Goal: Communication & Community: Ask a question

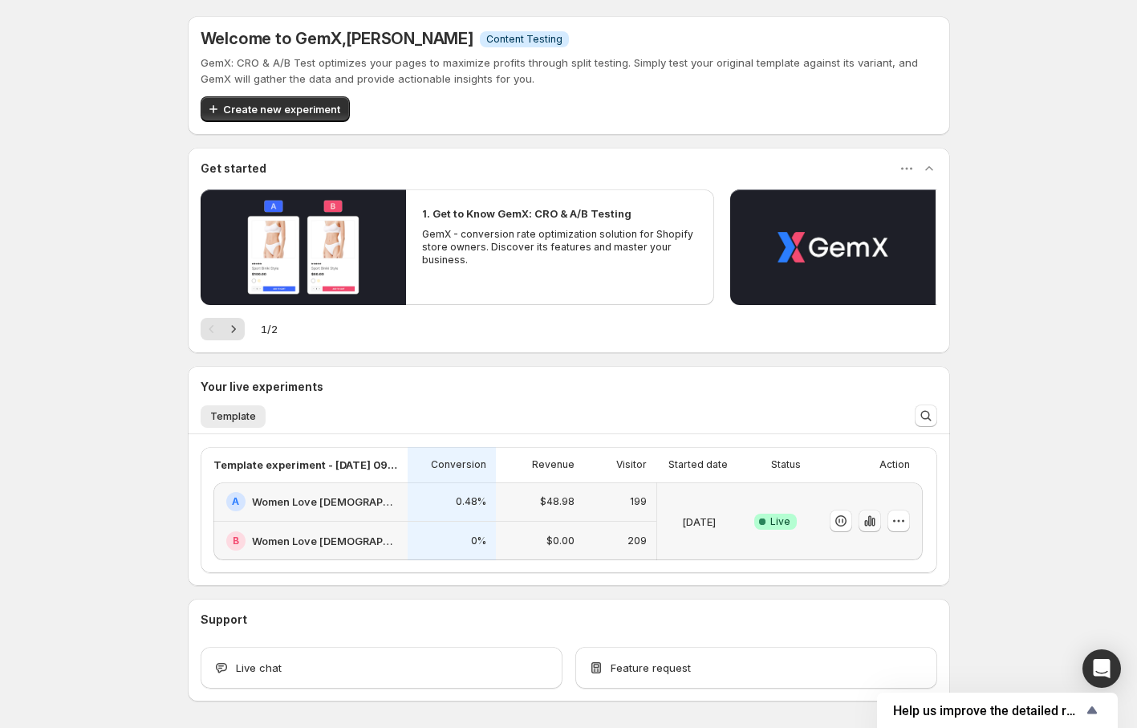
click at [870, 518] on icon "button" at bounding box center [869, 521] width 3 height 10
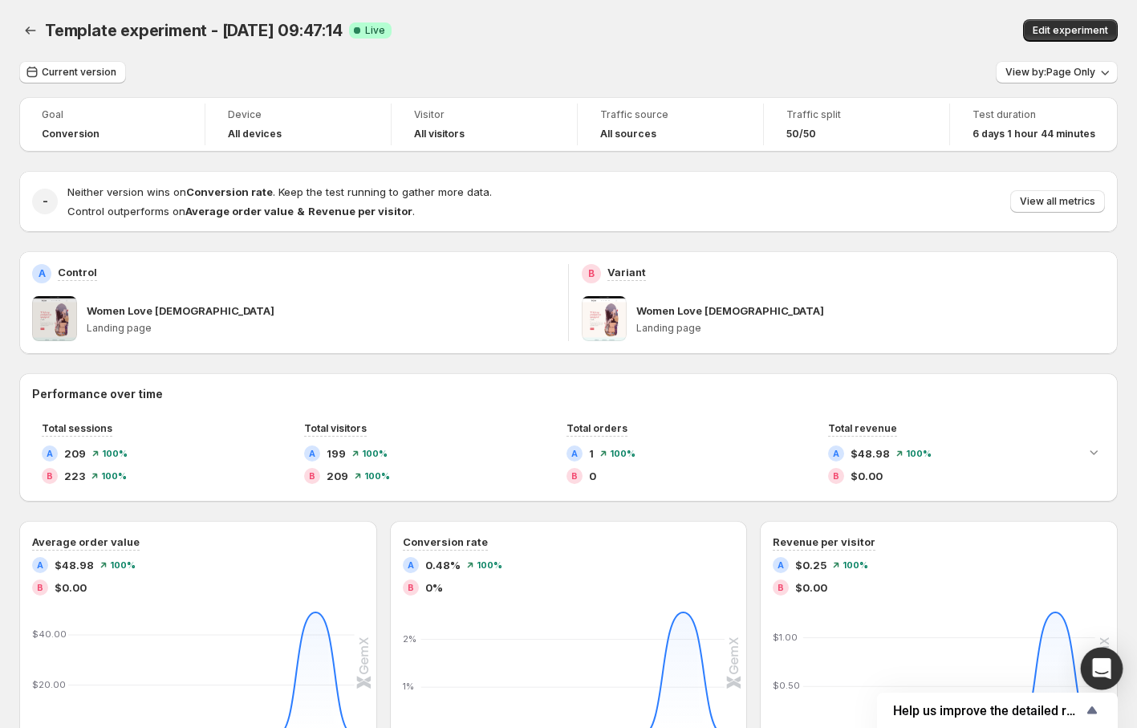
click at [1106, 666] on icon "Open Intercom Messenger" at bounding box center [1101, 668] width 18 height 21
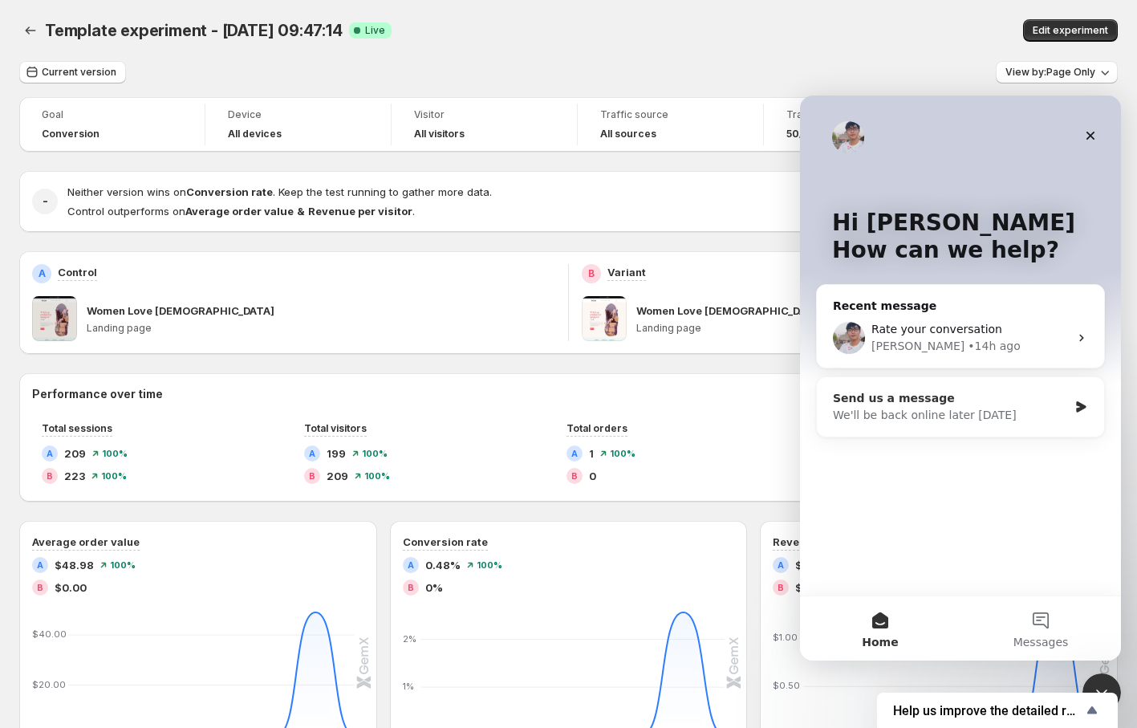
click at [958, 406] on div "Send us a message" at bounding box center [950, 398] width 235 height 17
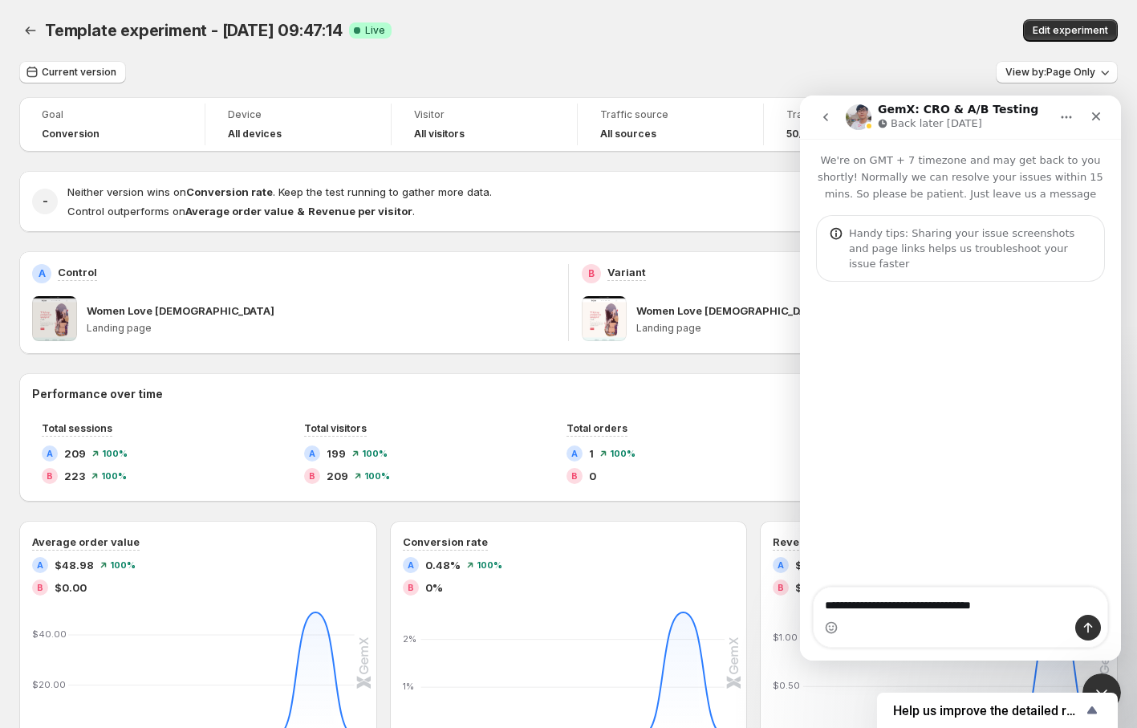
type textarea "**********"
click at [826, 110] on button "go back" at bounding box center [826, 117] width 30 height 30
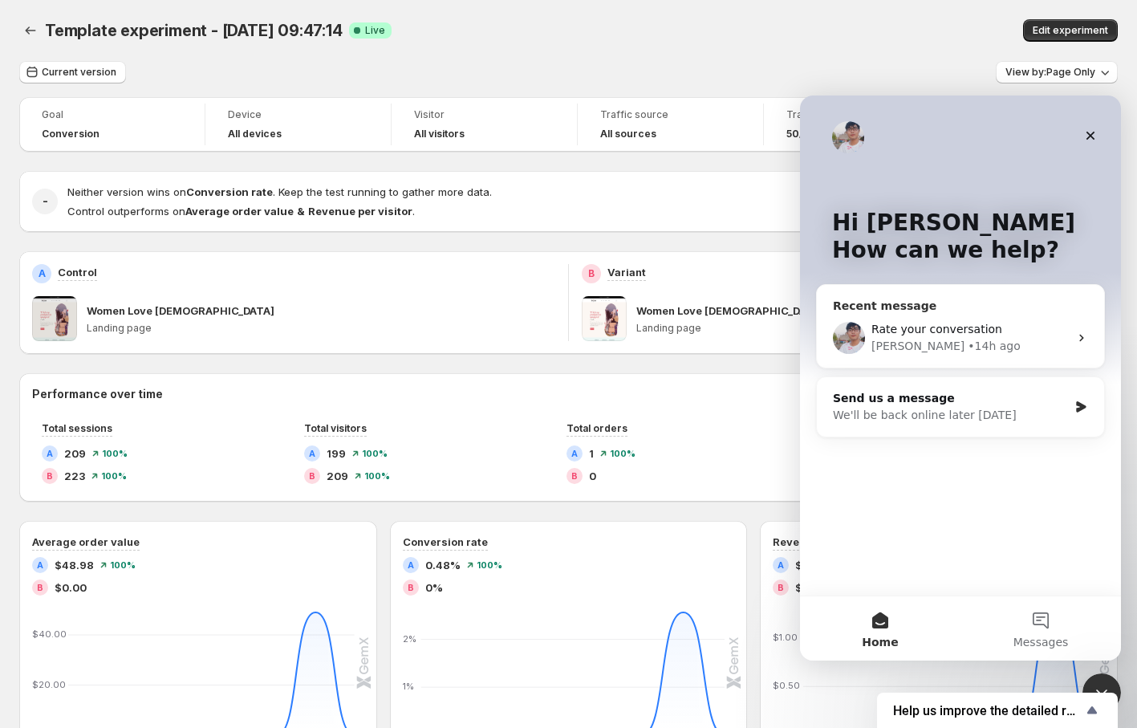
click at [968, 339] on div "• 14h ago" at bounding box center [994, 346] width 52 height 17
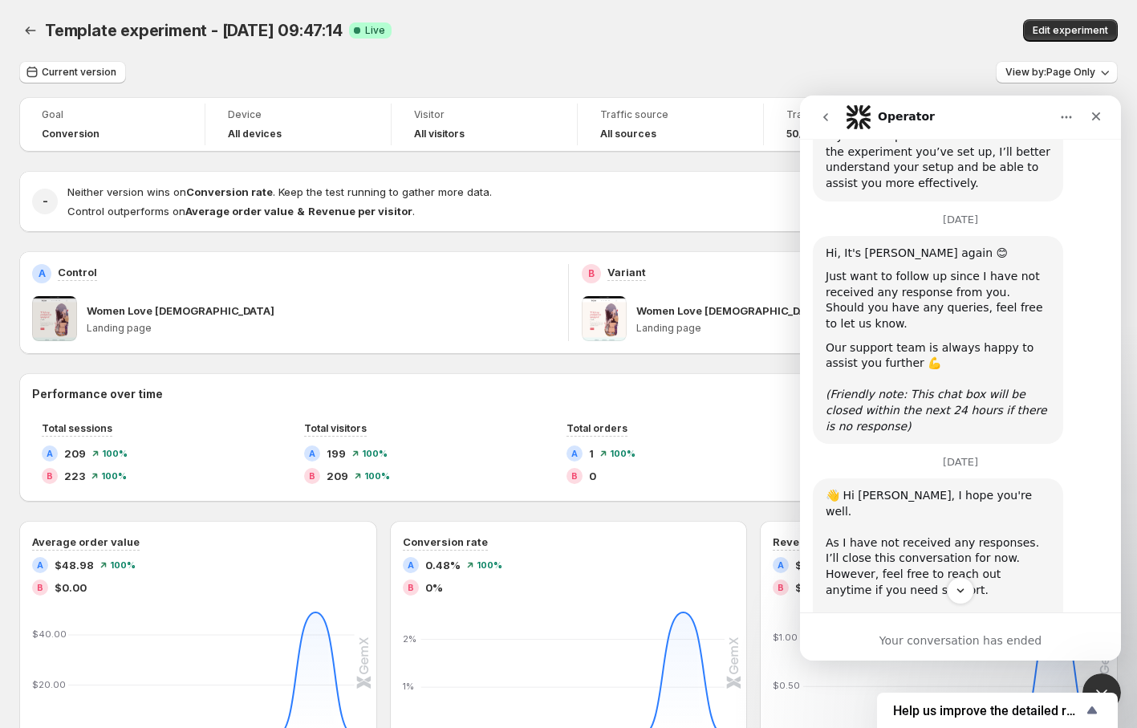
scroll to position [1166, 0]
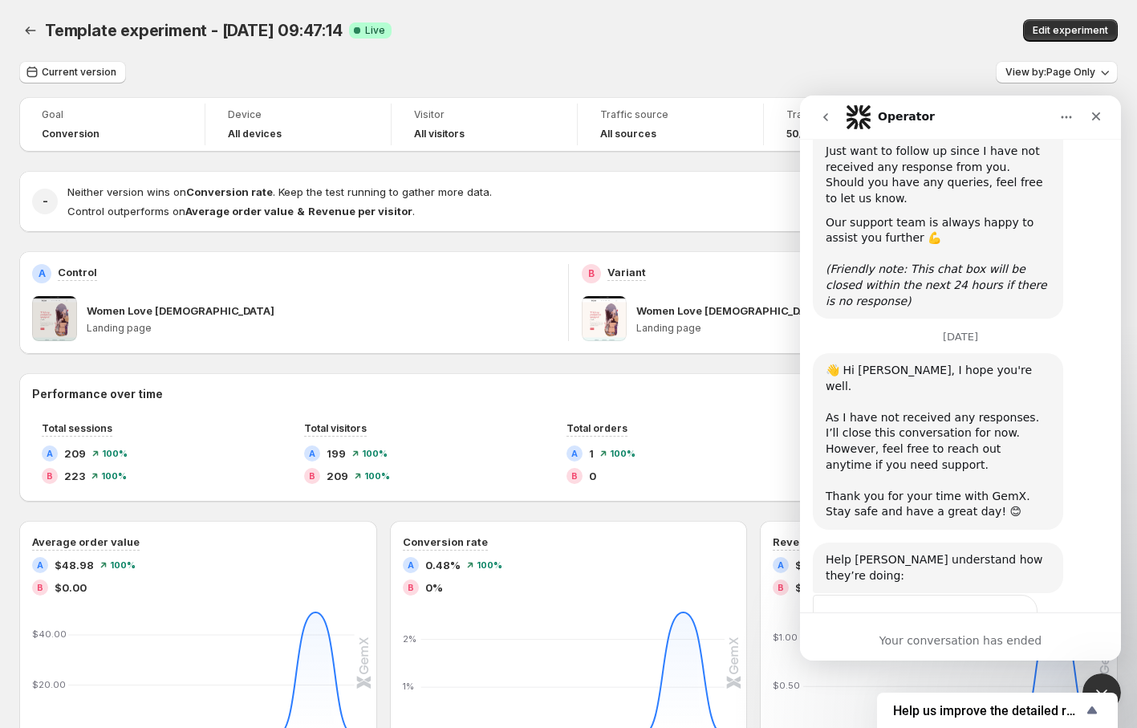
click at [830, 113] on icon "go back" at bounding box center [825, 117] width 13 height 13
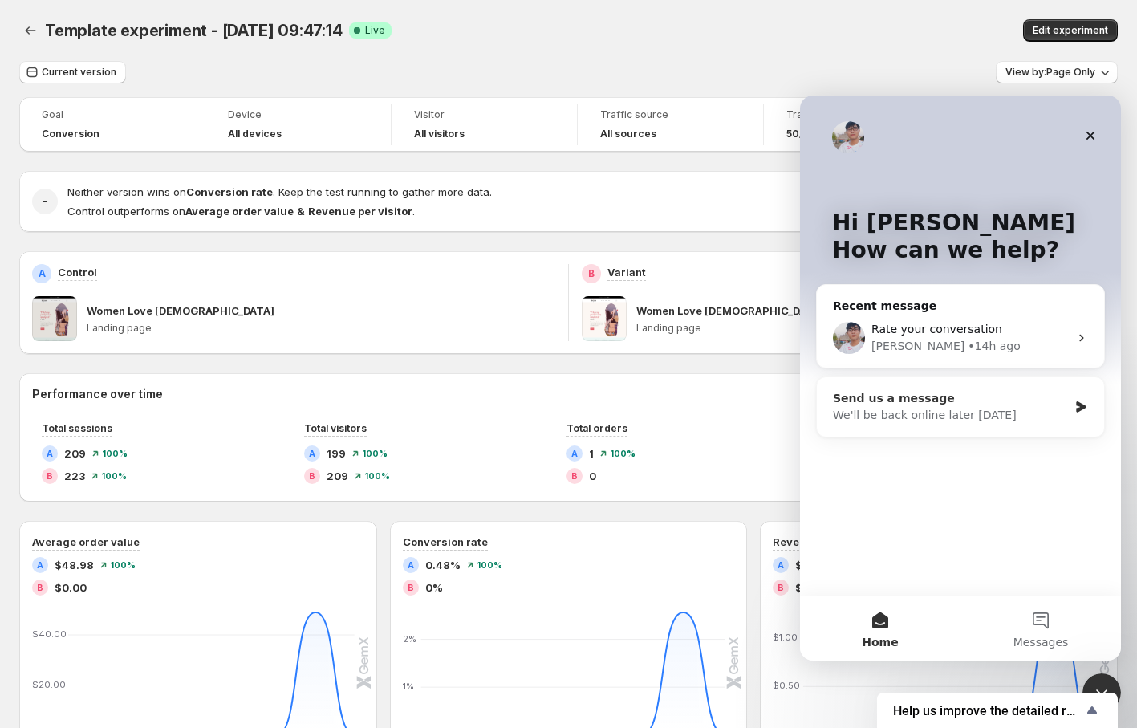
click at [979, 421] on div "We'll be back online later [DATE]" at bounding box center [950, 415] width 235 height 17
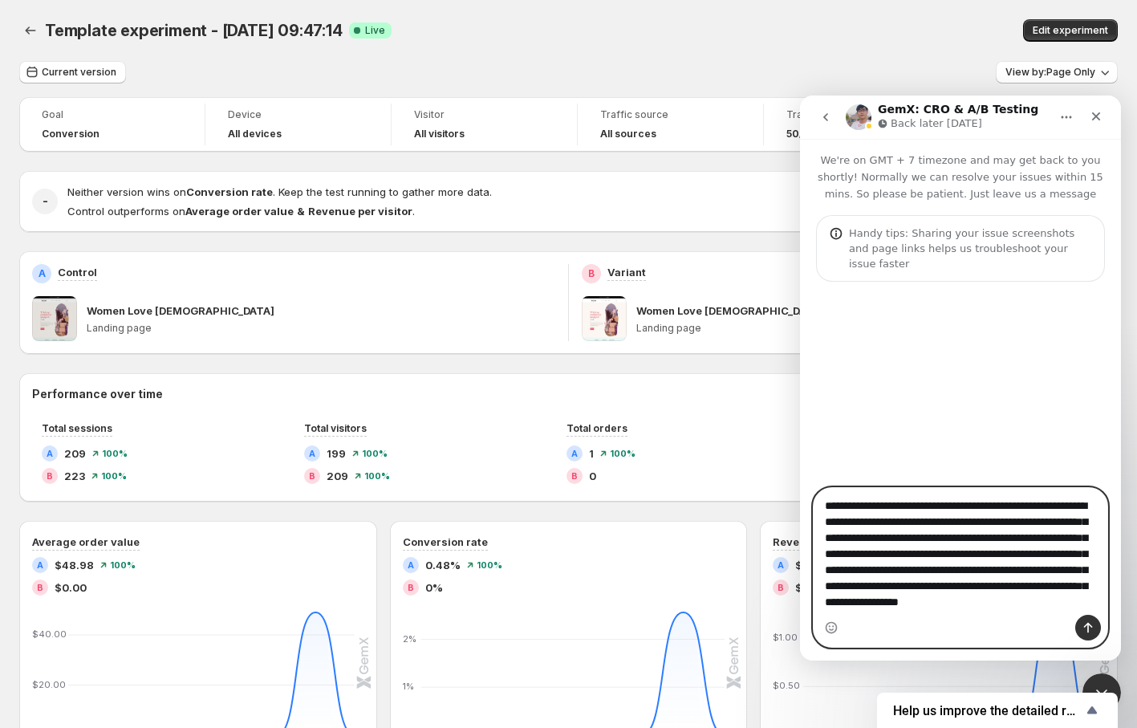
scroll to position [26, 0]
type textarea "**********"
click at [1089, 634] on button "Send a message…" at bounding box center [1088, 628] width 26 height 26
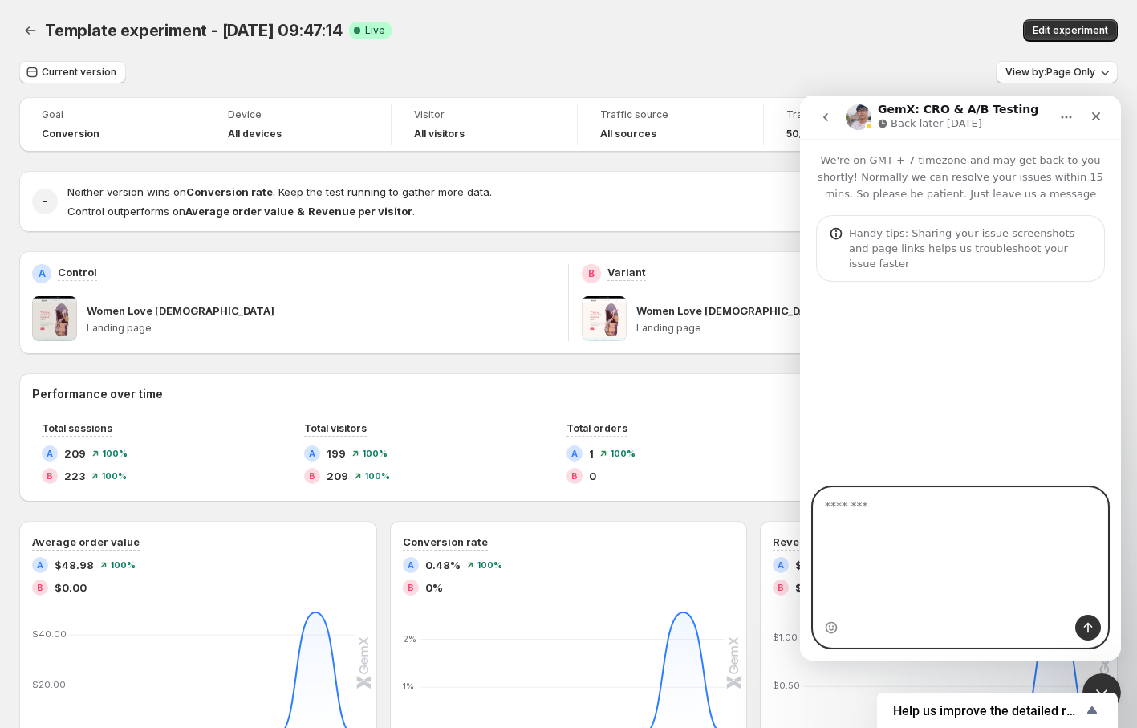
scroll to position [0, 0]
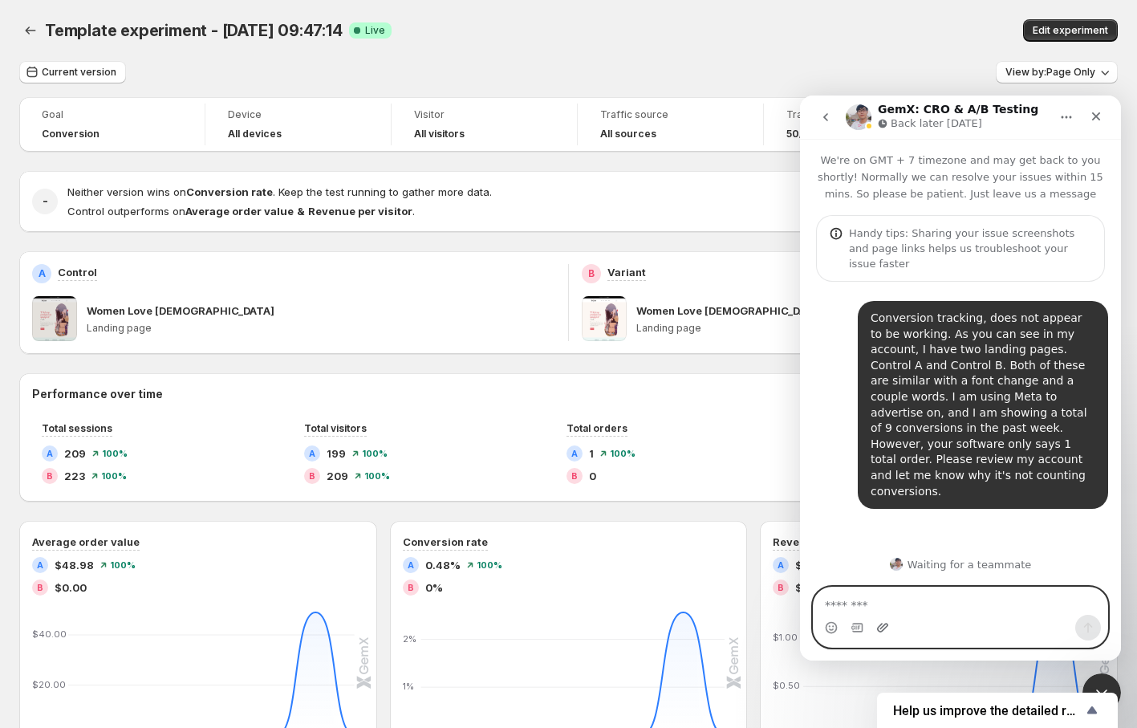
click at [886, 625] on icon "Upload attachment" at bounding box center [882, 627] width 13 height 13
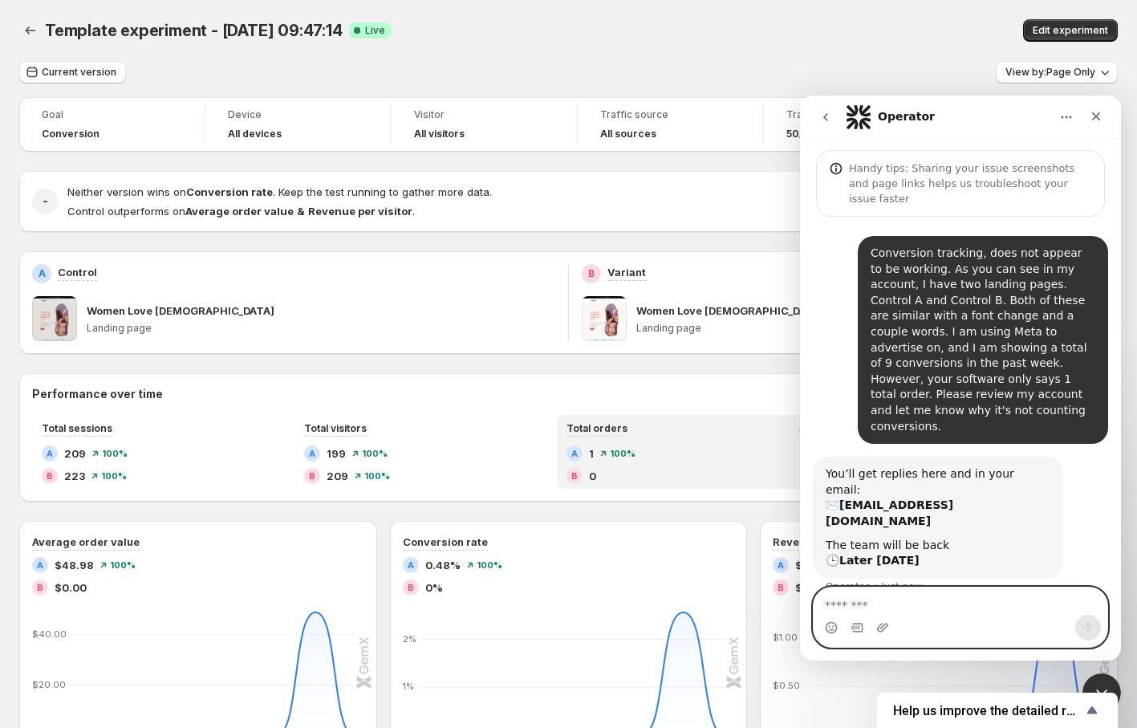
scroll to position [70, 0]
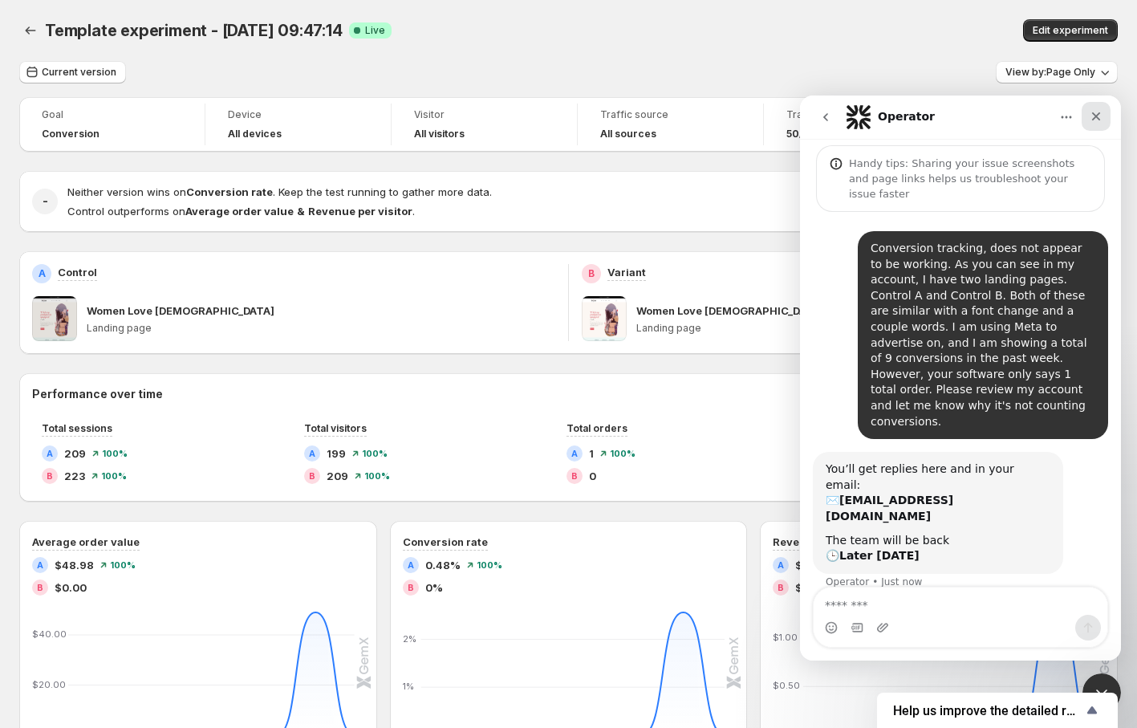
click at [1099, 114] on icon "Close" at bounding box center [1096, 116] width 9 height 9
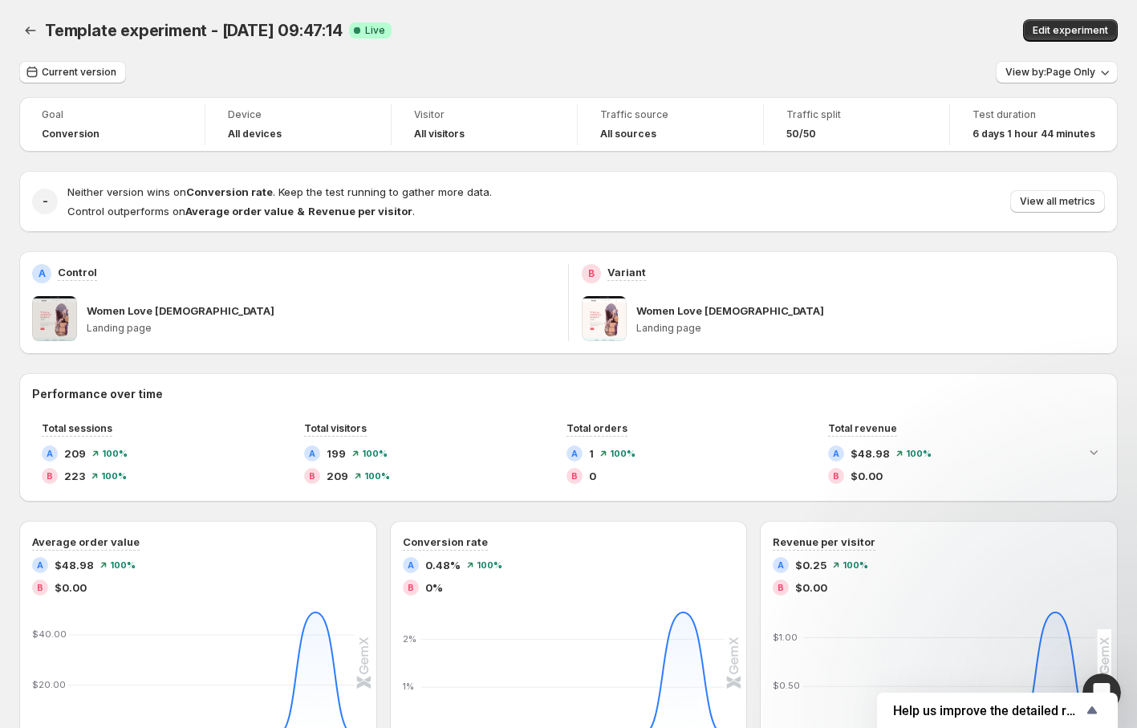
scroll to position [51, 0]
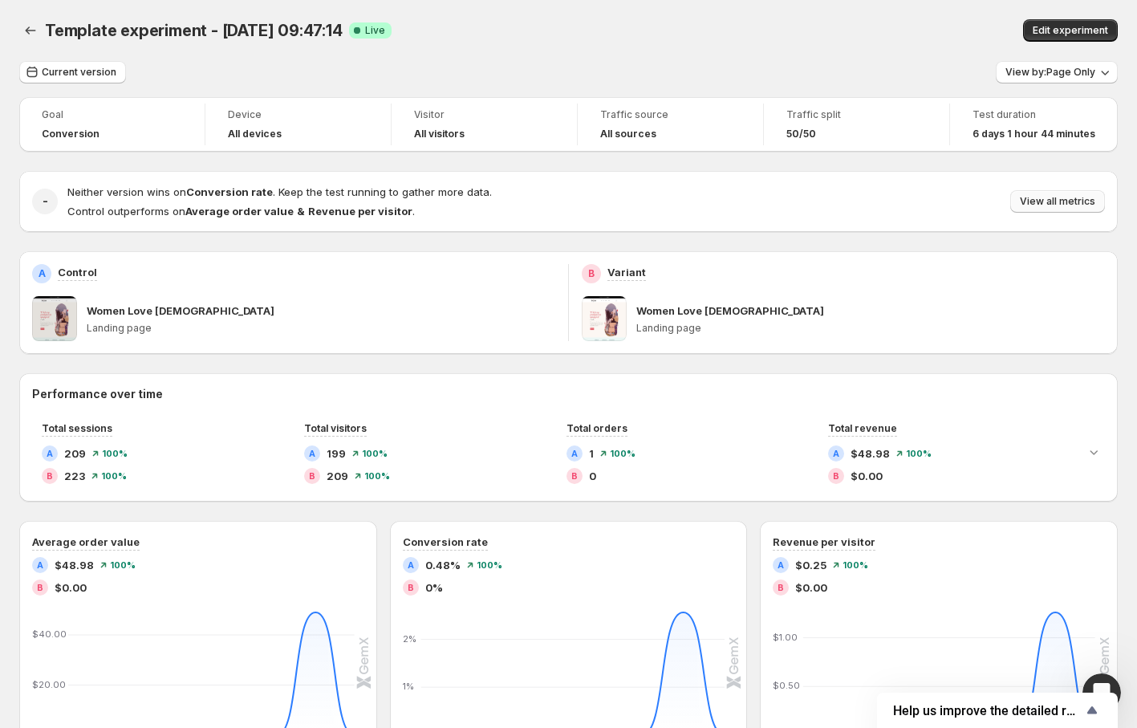
click at [1050, 203] on span "View all metrics" at bounding box center [1057, 201] width 75 height 13
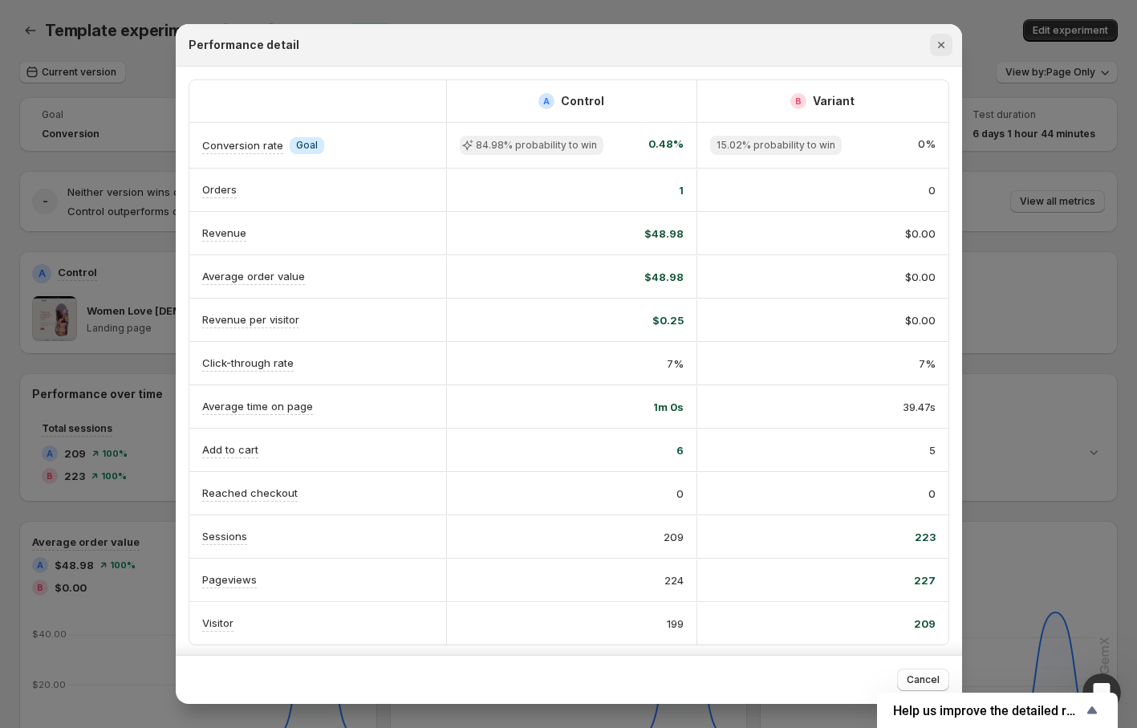
click at [949, 45] on button "Close" at bounding box center [941, 45] width 22 height 22
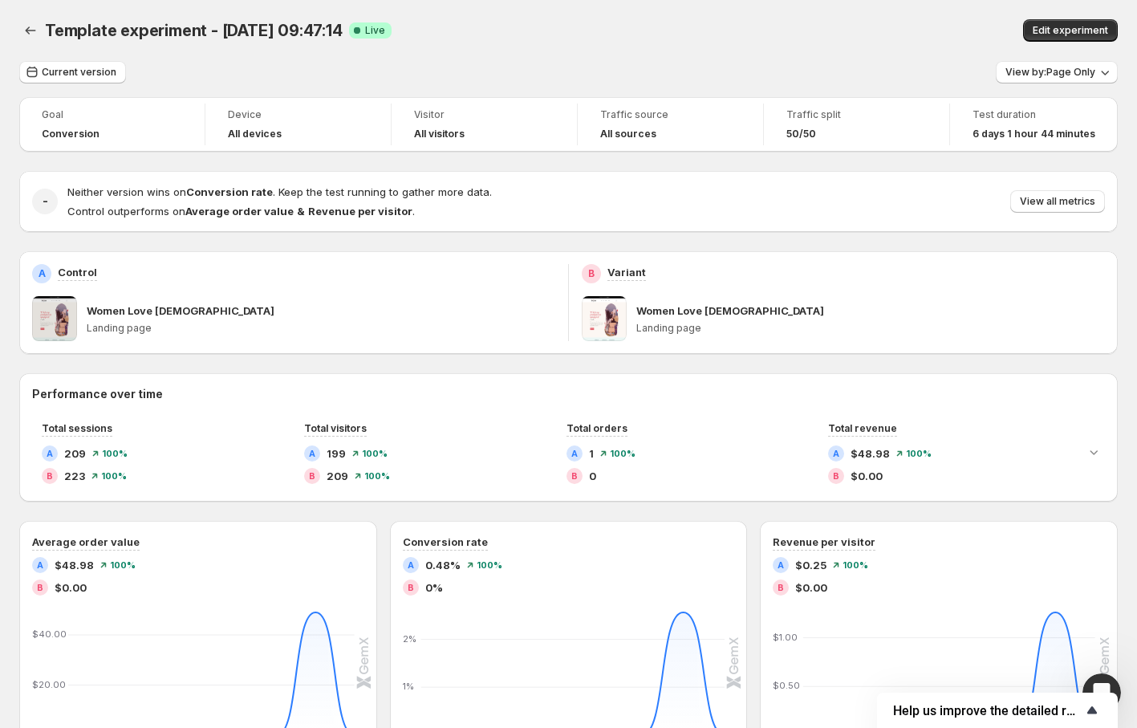
click at [1045, 714] on span "Help us improve the detailed report for A/B campaigns" at bounding box center [987, 710] width 189 height 15
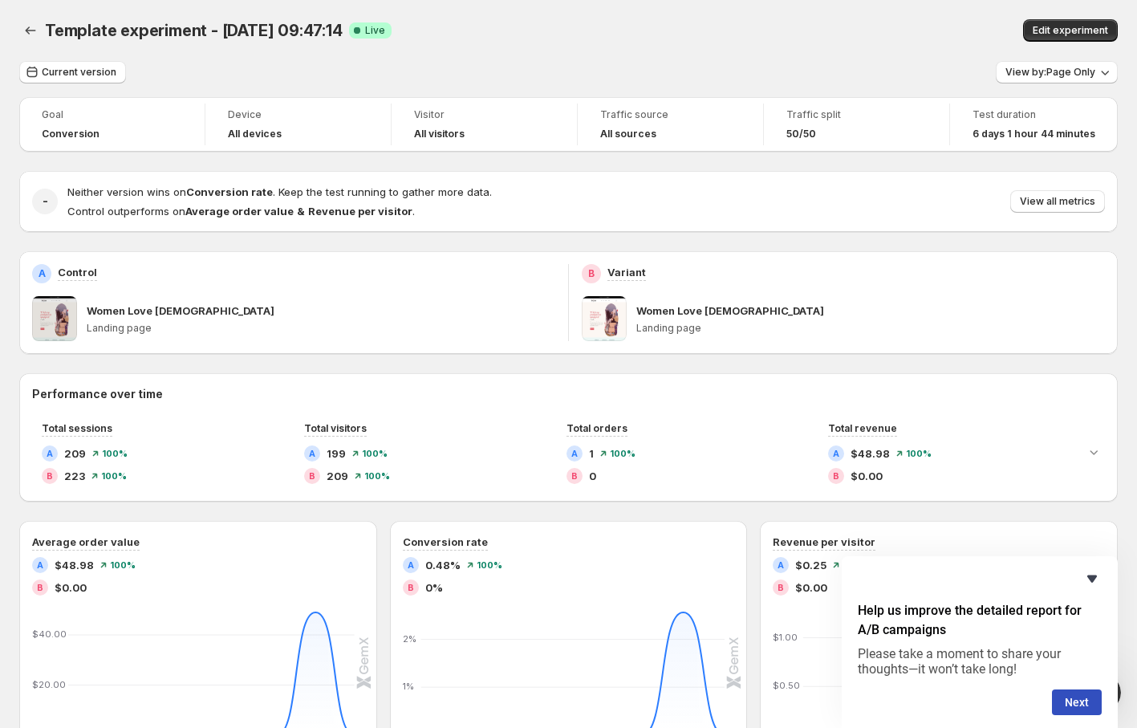
click at [1093, 578] on icon "Hide survey" at bounding box center [1092, 578] width 10 height 7
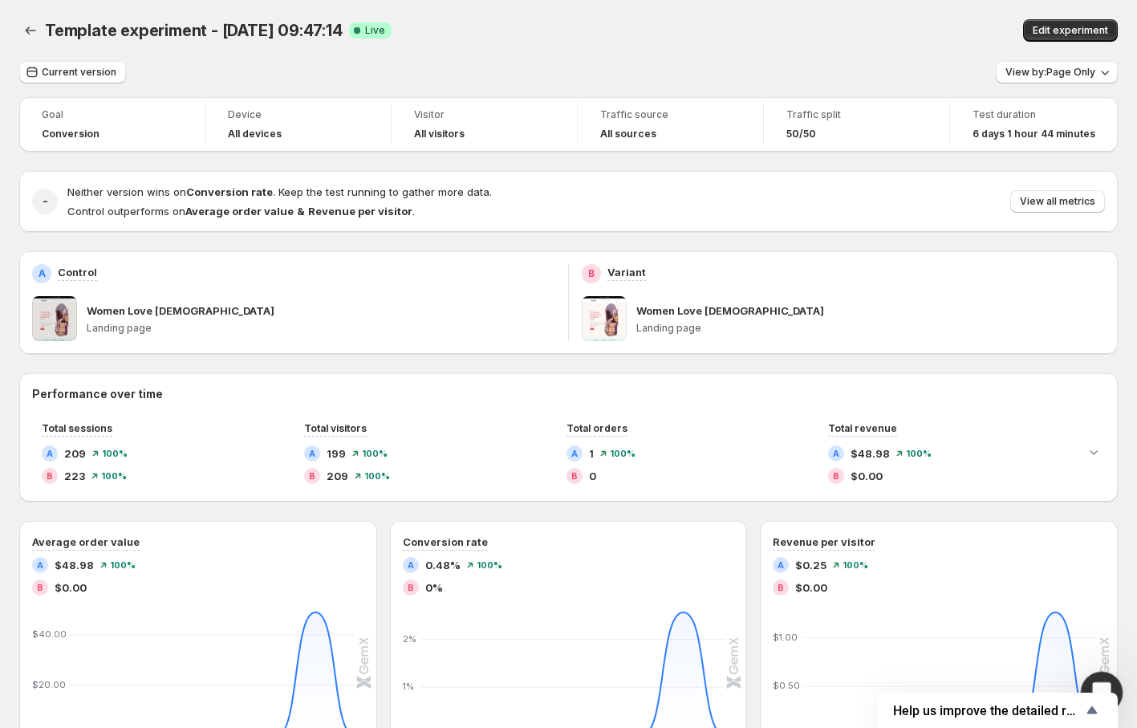
click html
click at [1100, 683] on icon "Open Intercom Messenger" at bounding box center [1100, 690] width 26 height 26
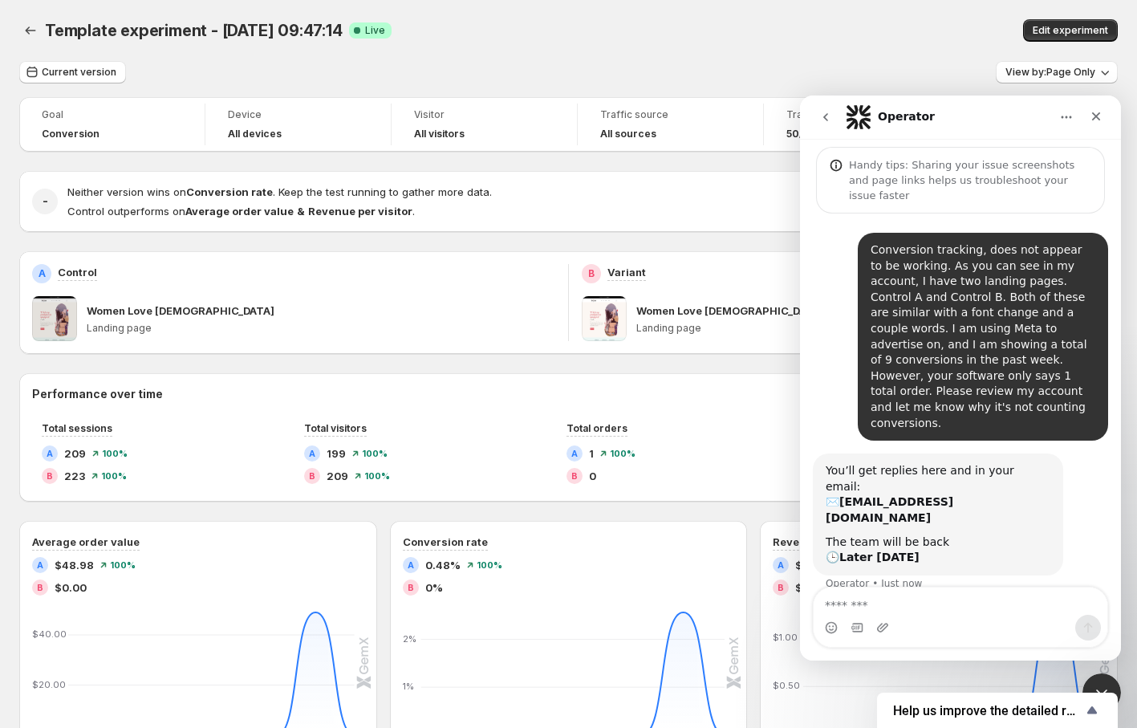
scroll to position [70, 0]
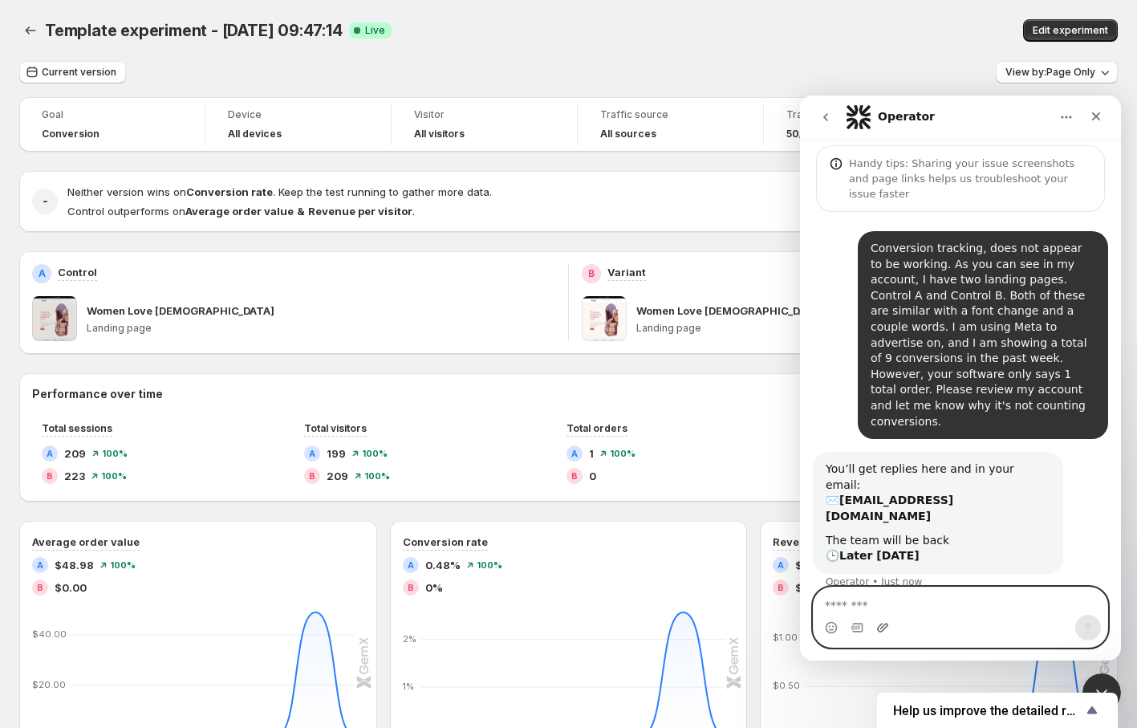
click at [886, 625] on icon "Upload attachment" at bounding box center [882, 627] width 13 height 13
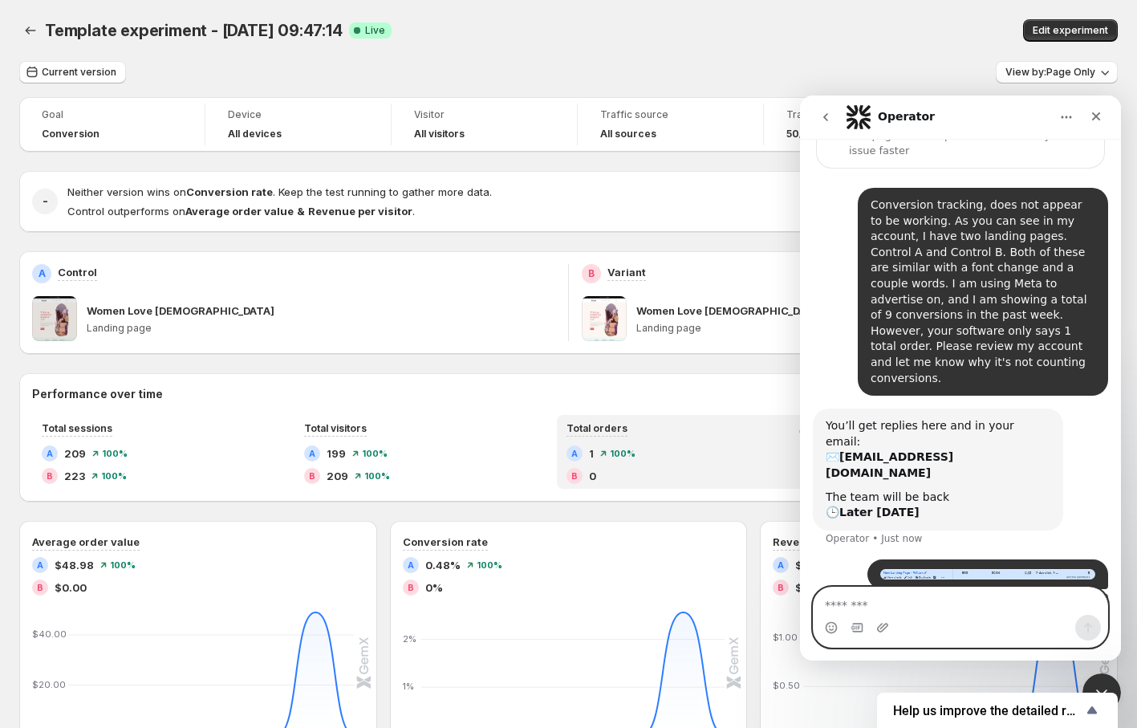
scroll to position [120, 0]
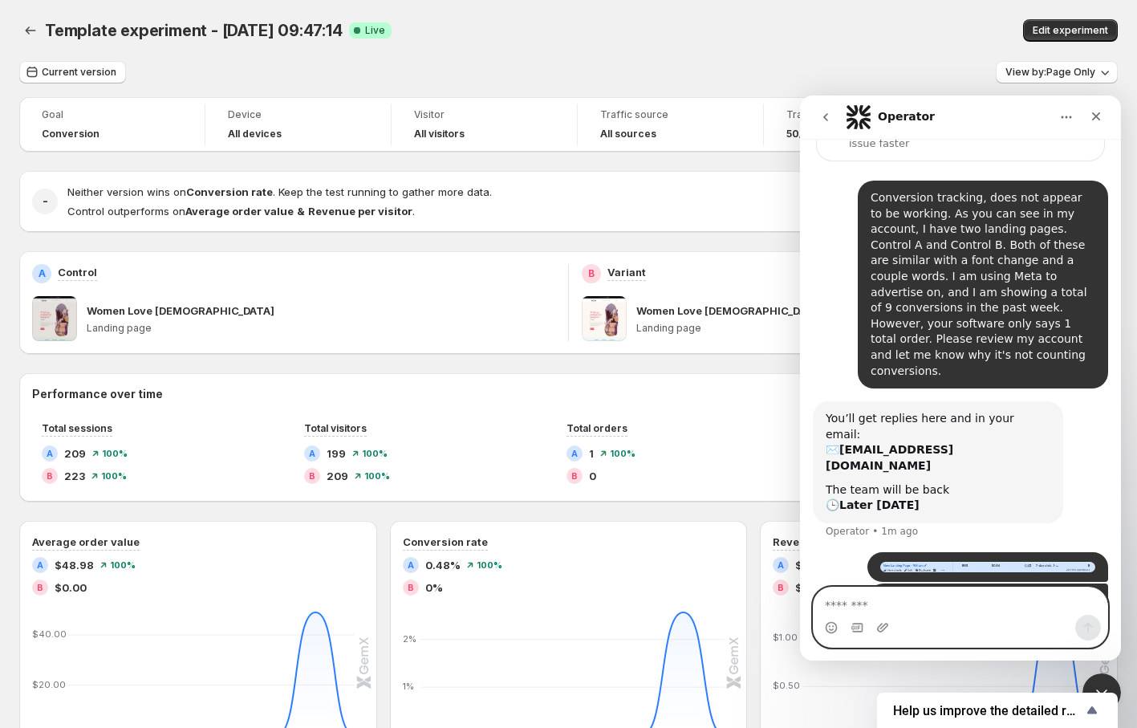
click at [994, 606] on textarea "Message…" at bounding box center [961, 600] width 294 height 27
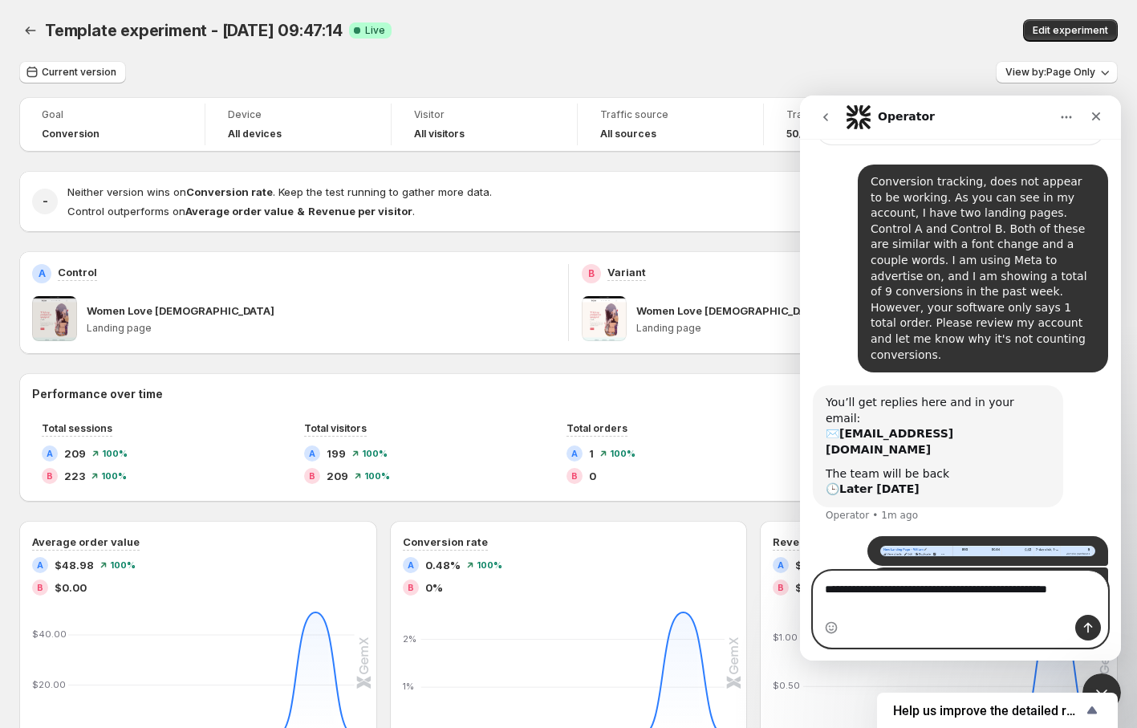
scroll to position [136, 0]
click at [940, 612] on textarea "**********" at bounding box center [961, 592] width 294 height 43
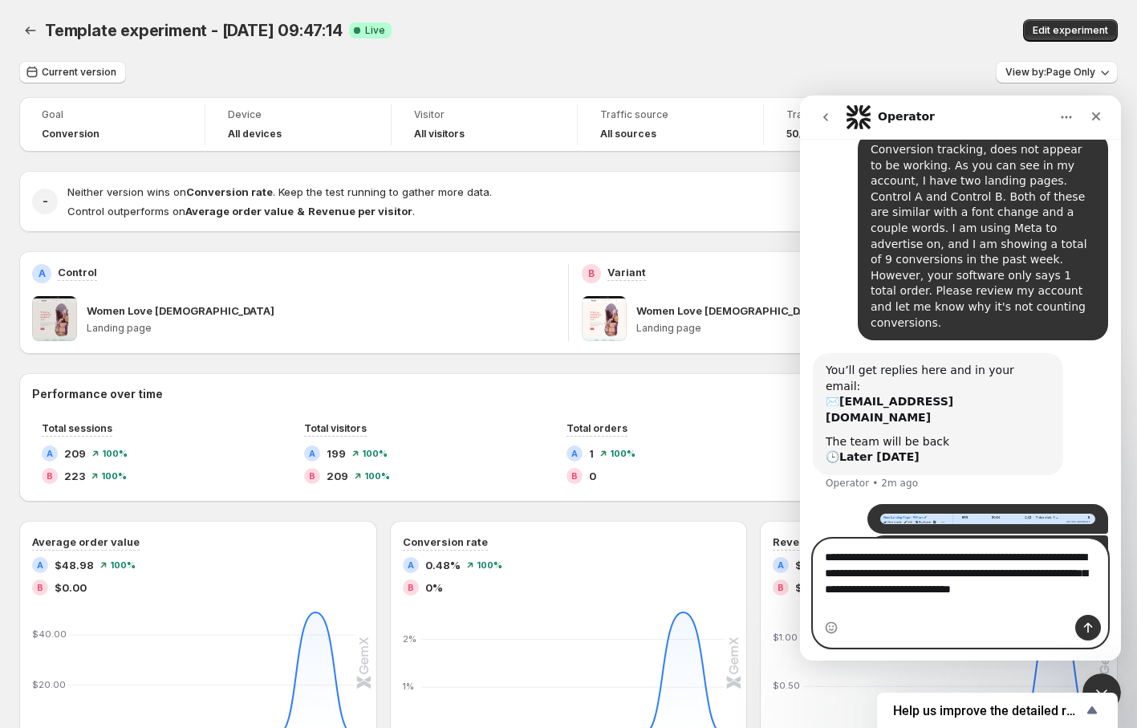
scroll to position [169, 0]
type textarea "**********"
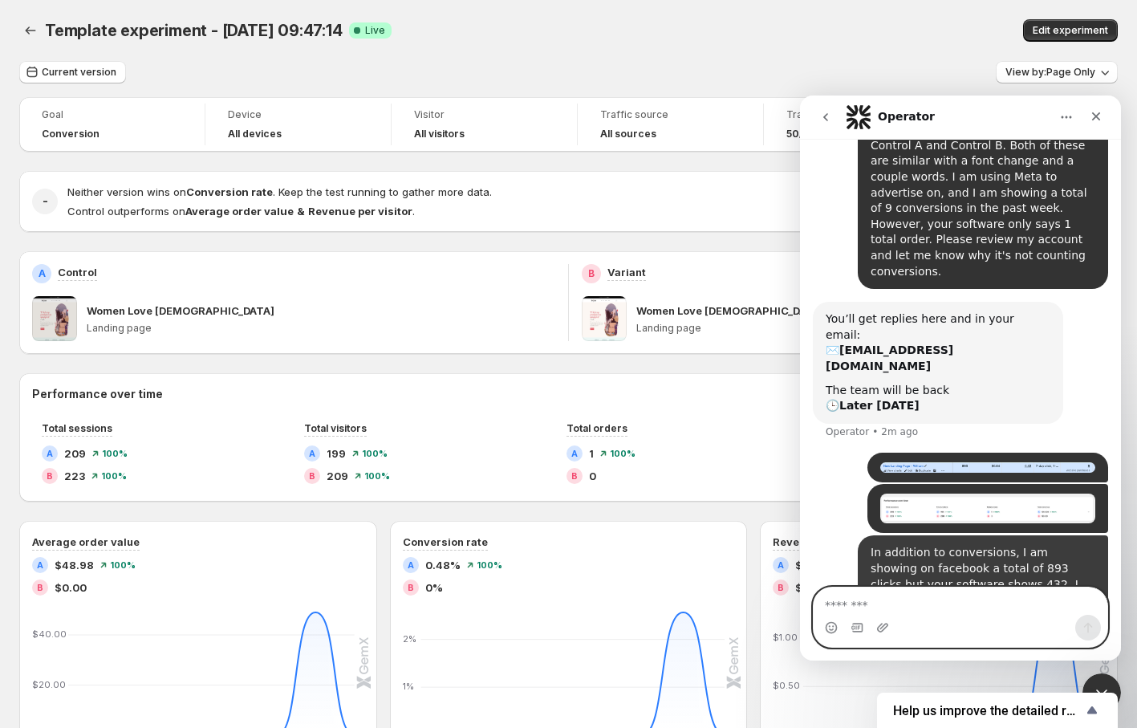
scroll to position [220, 0]
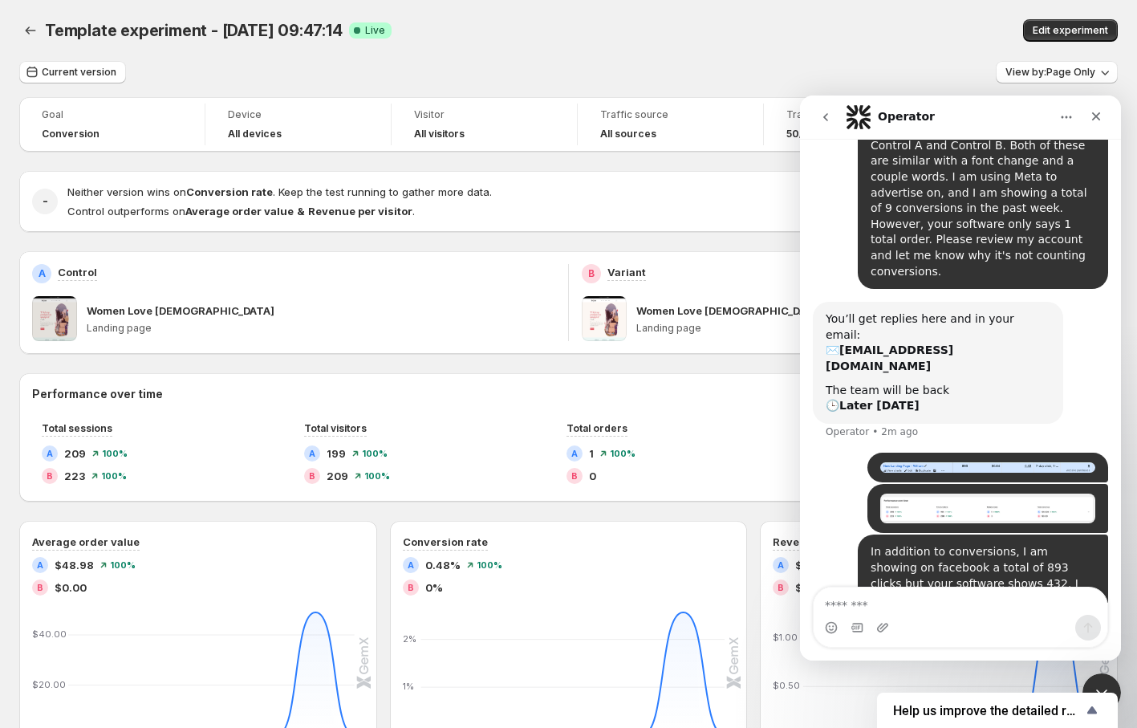
click at [863, 27] on div "Edit experiment" at bounding box center [914, 30] width 408 height 22
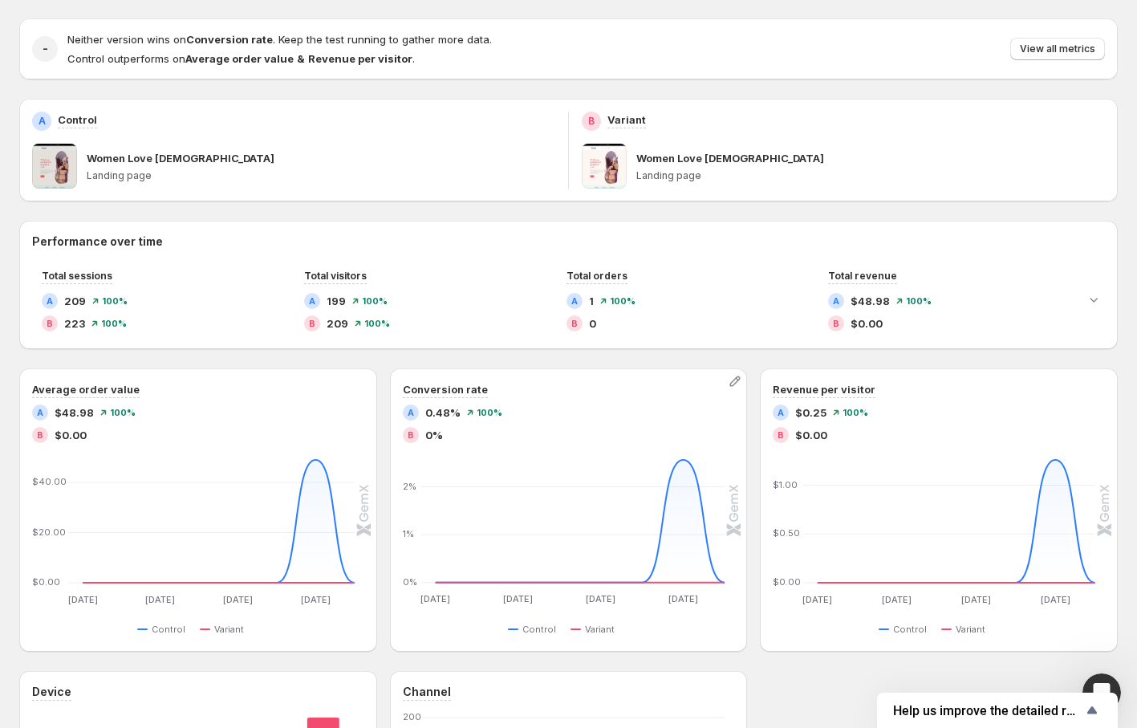
scroll to position [0, 0]
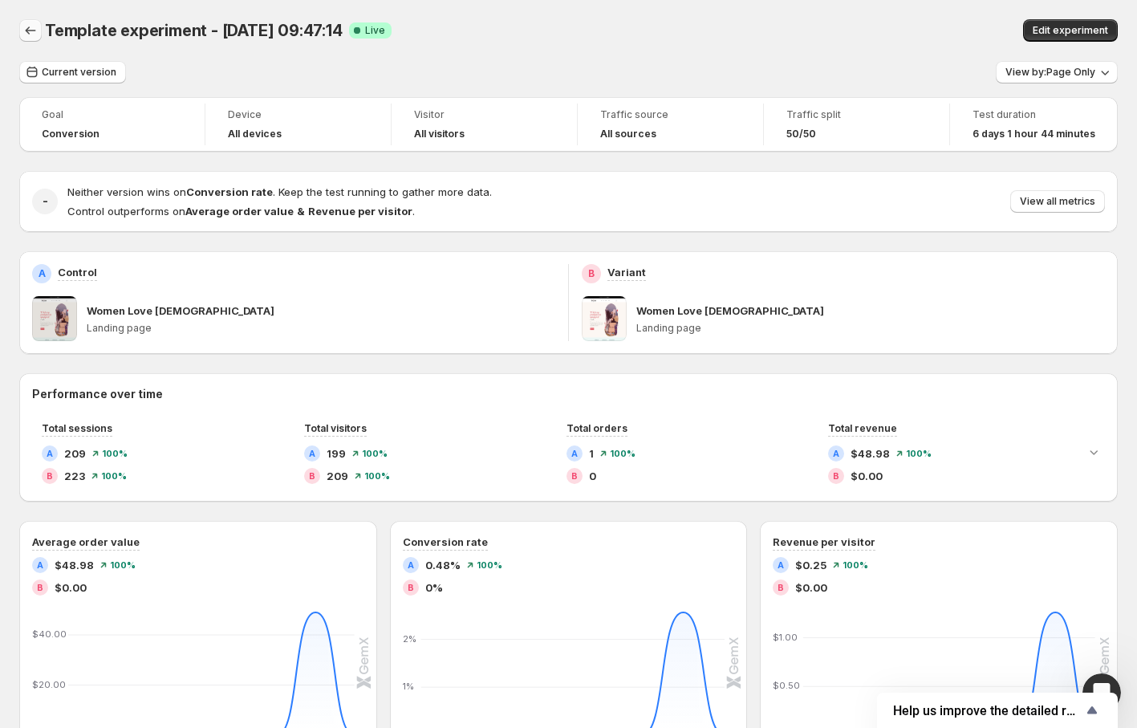
click at [26, 24] on icon "Back" at bounding box center [30, 30] width 16 height 16
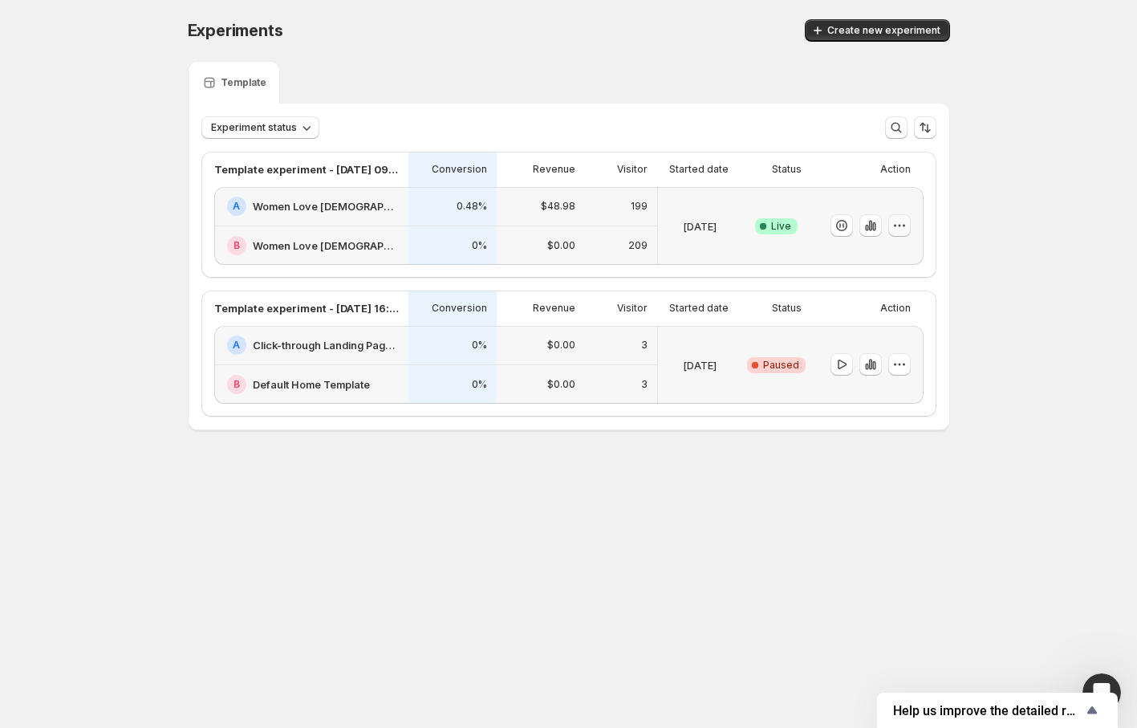
click at [900, 225] on icon "button" at bounding box center [900, 225] width 16 height 16
click at [876, 222] on icon "button" at bounding box center [871, 225] width 16 height 16
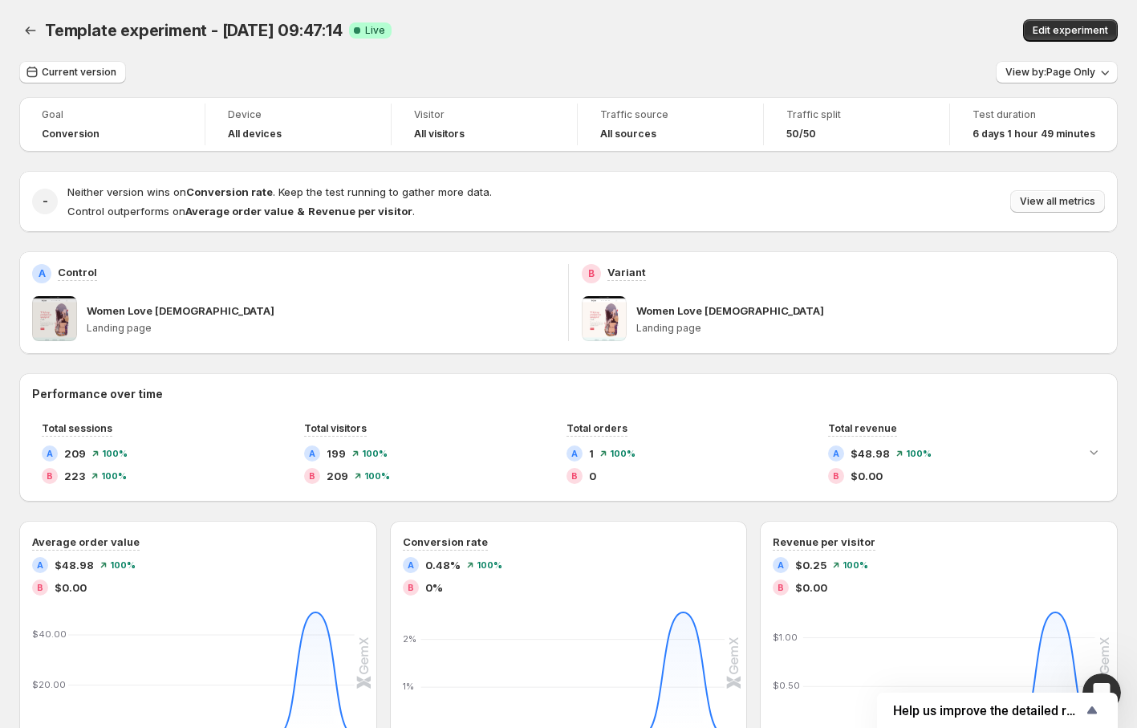
click at [1032, 201] on span "View all metrics" at bounding box center [1057, 201] width 75 height 13
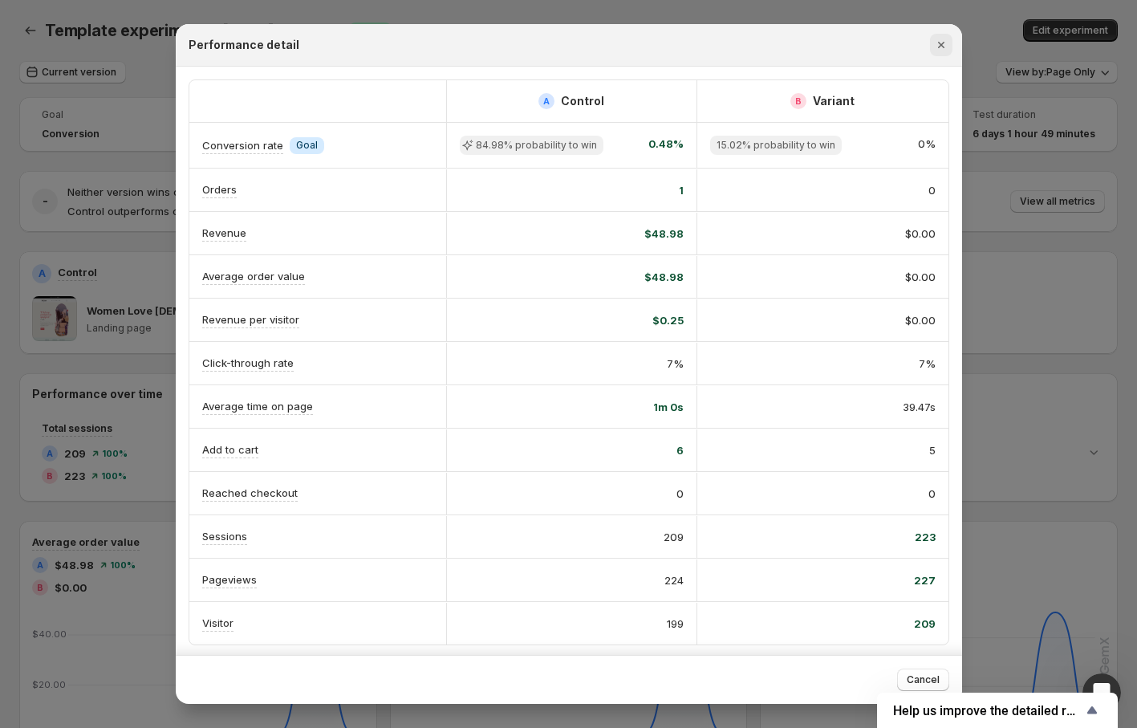
click at [939, 39] on icon "Close" at bounding box center [941, 45] width 16 height 16
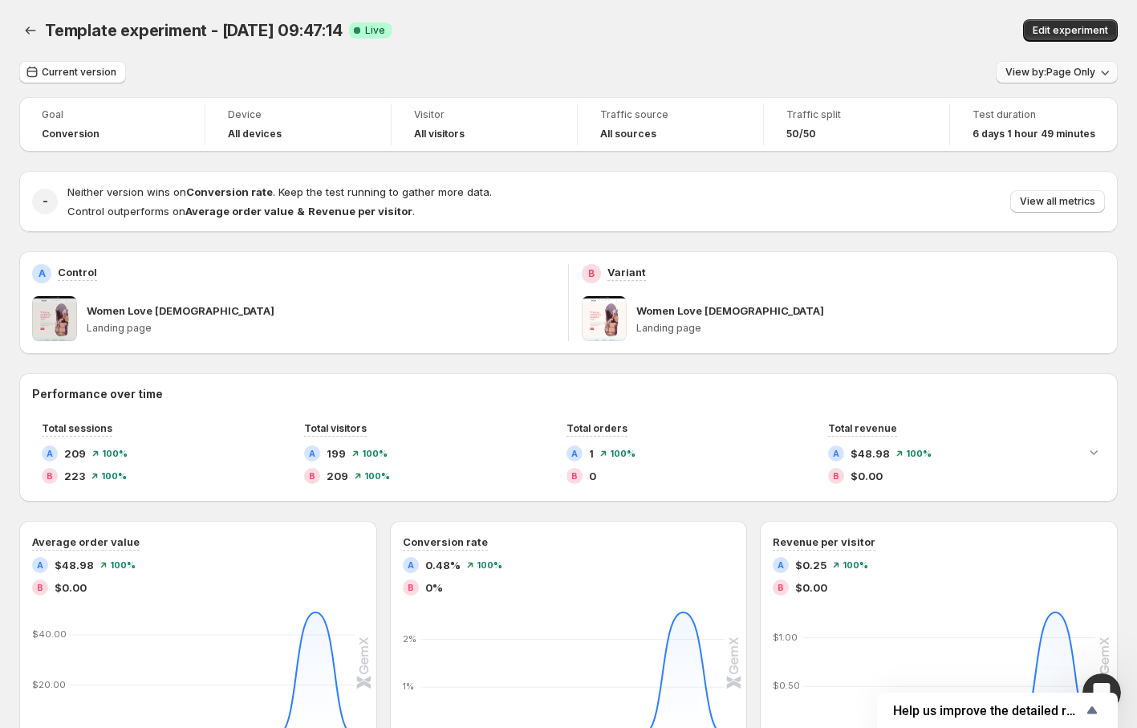
click at [1028, 79] on button "View by: Page Only" at bounding box center [1057, 72] width 122 height 22
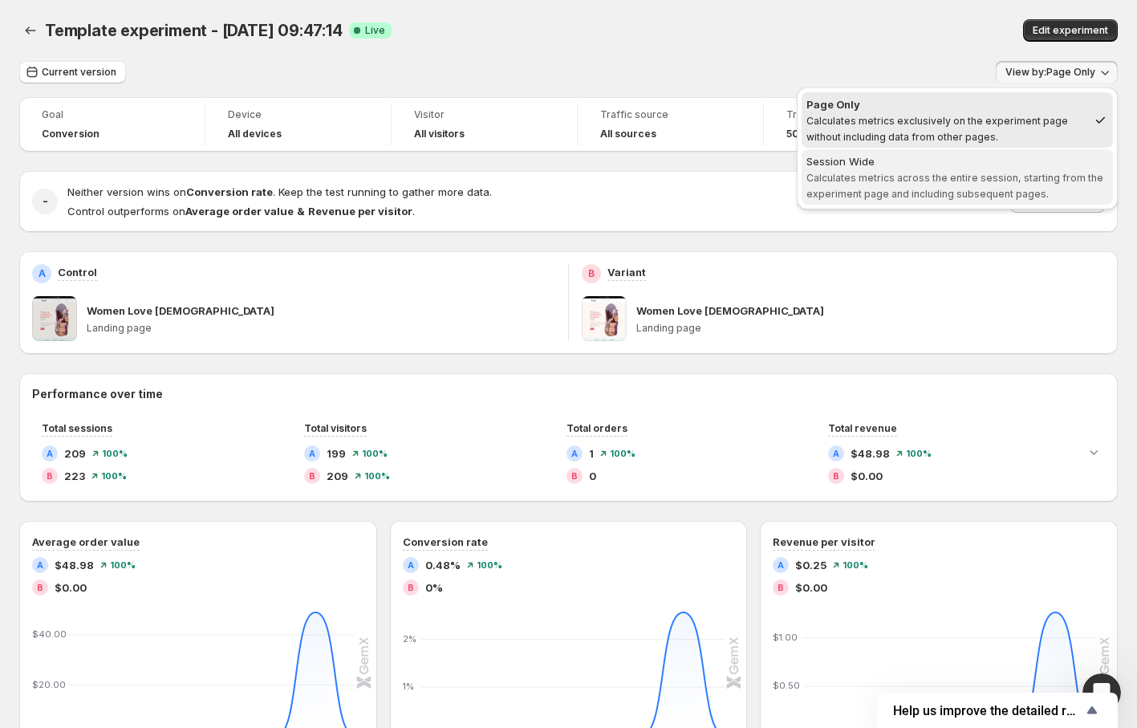
click at [933, 177] on span "Calculates metrics across the entire session, starting from the experiment page…" at bounding box center [955, 186] width 297 height 28
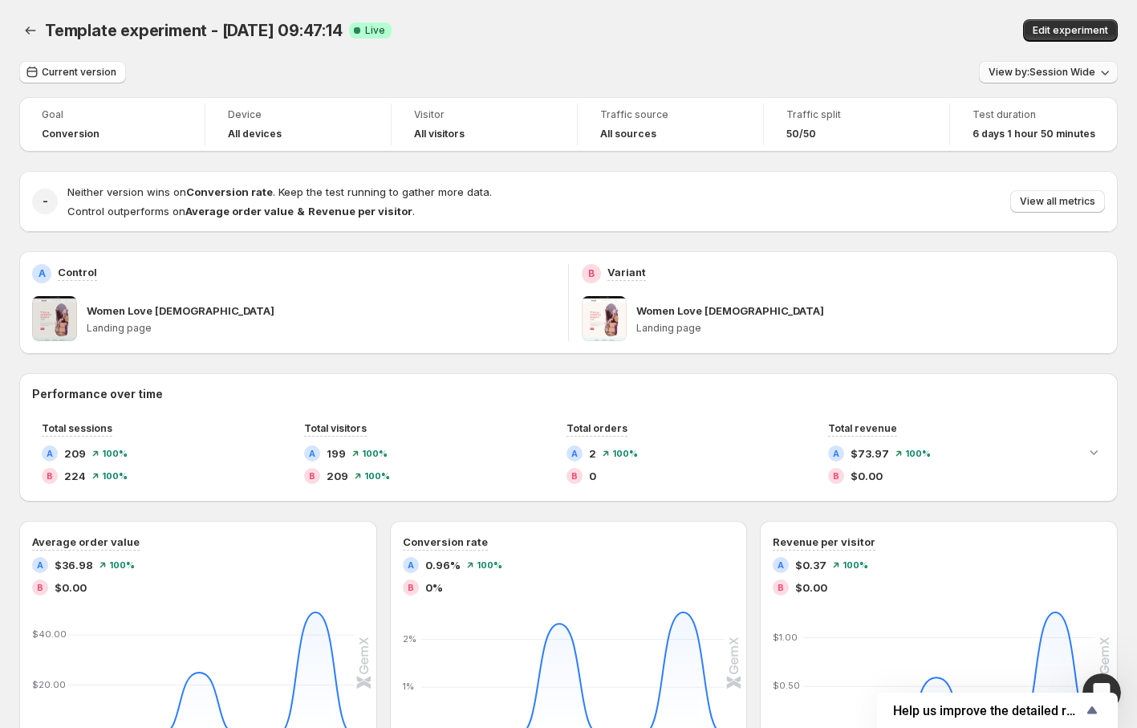
click at [1061, 71] on span "View by: Session Wide" at bounding box center [1042, 72] width 107 height 13
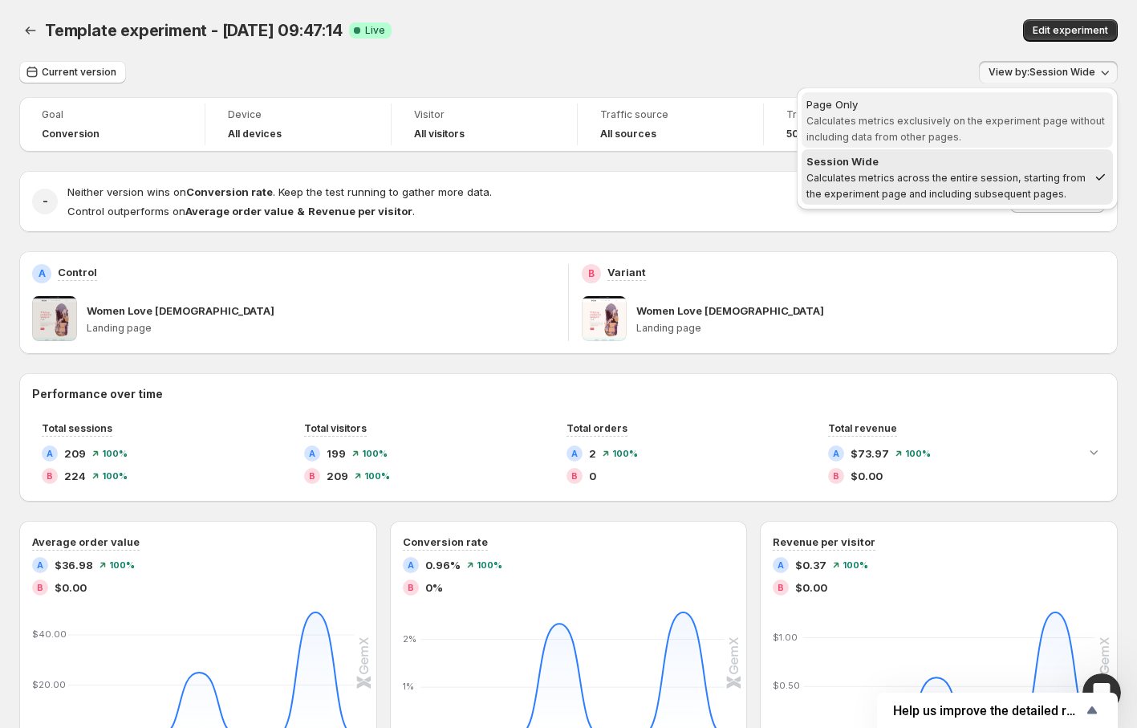
click at [987, 126] on span "Page Only Calculates metrics exclusively on the experiment page without includi…" at bounding box center [958, 120] width 302 height 48
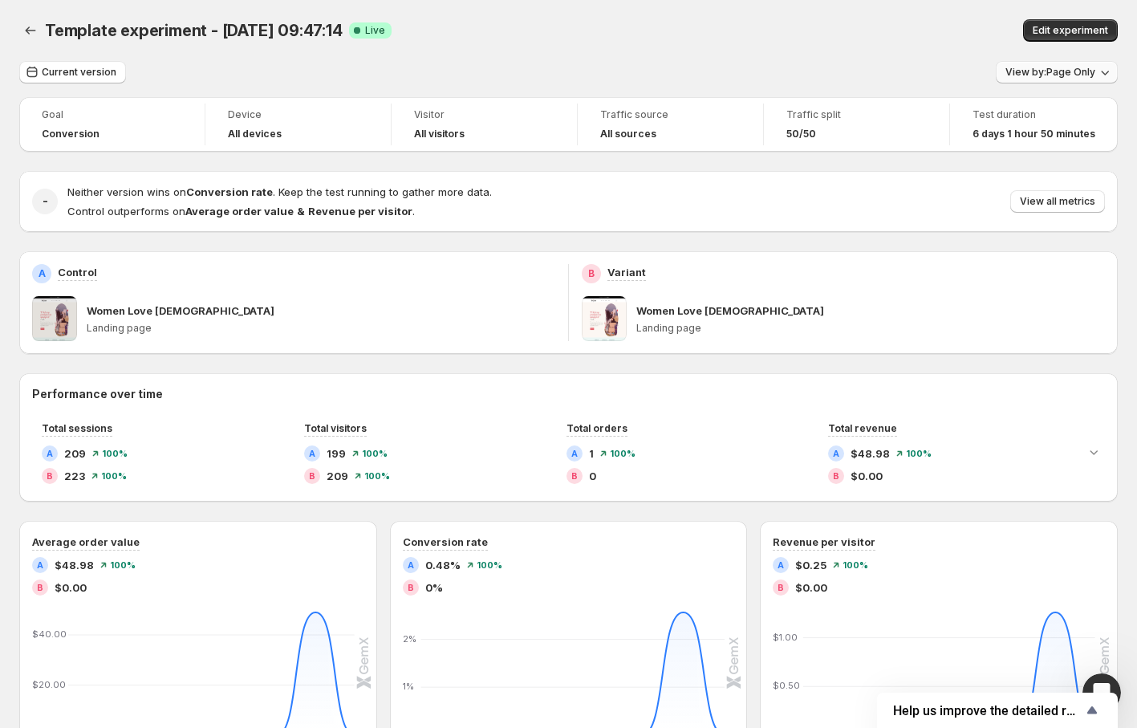
click at [1051, 67] on span "View by: Page Only" at bounding box center [1051, 72] width 90 height 13
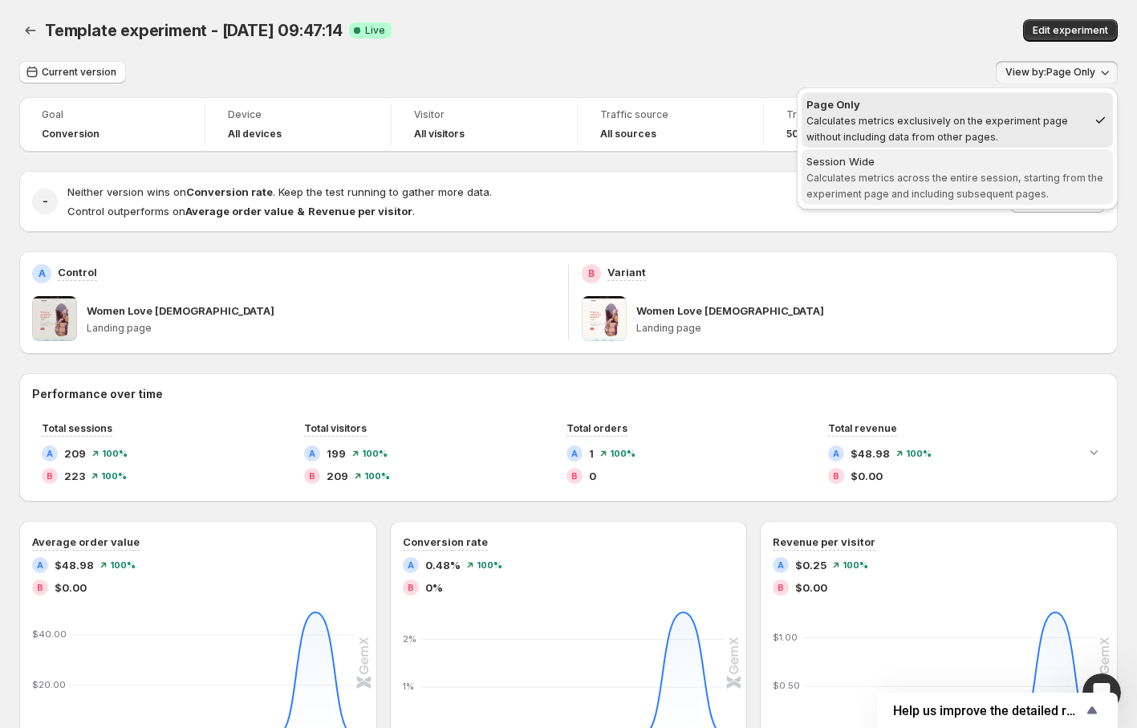
click at [961, 169] on span "Session Wide Calculates metrics across the entire session, starting from the ex…" at bounding box center [958, 177] width 302 height 48
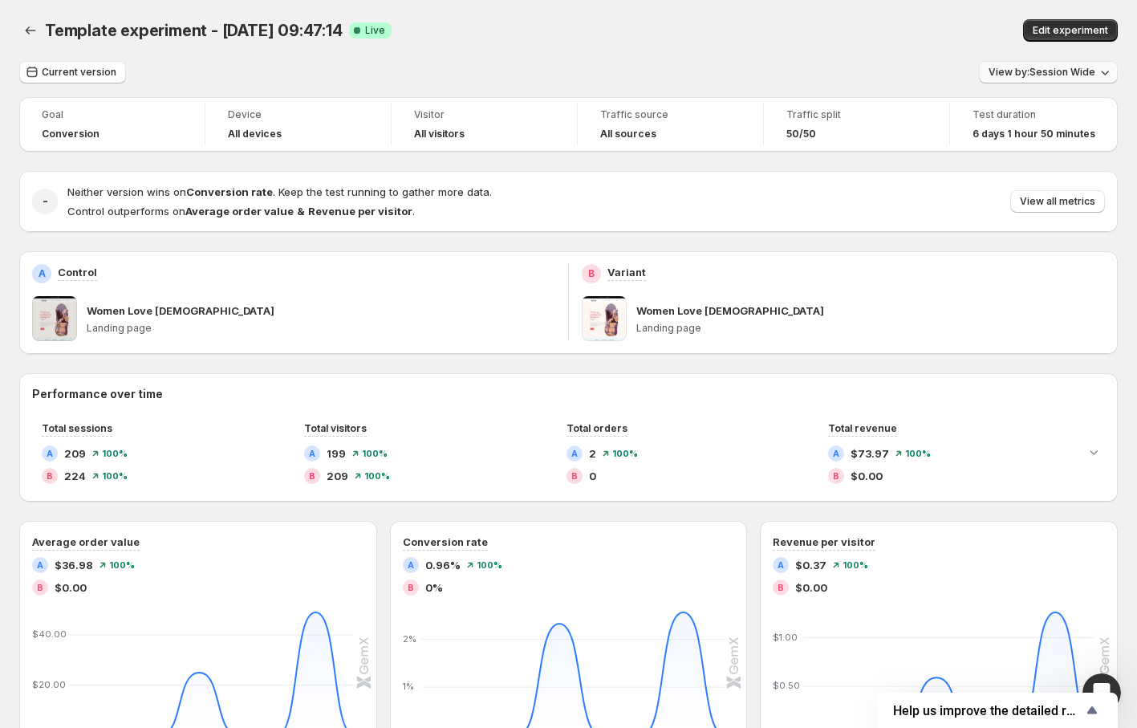
click at [1031, 71] on span "View by: Session Wide" at bounding box center [1042, 72] width 107 height 13
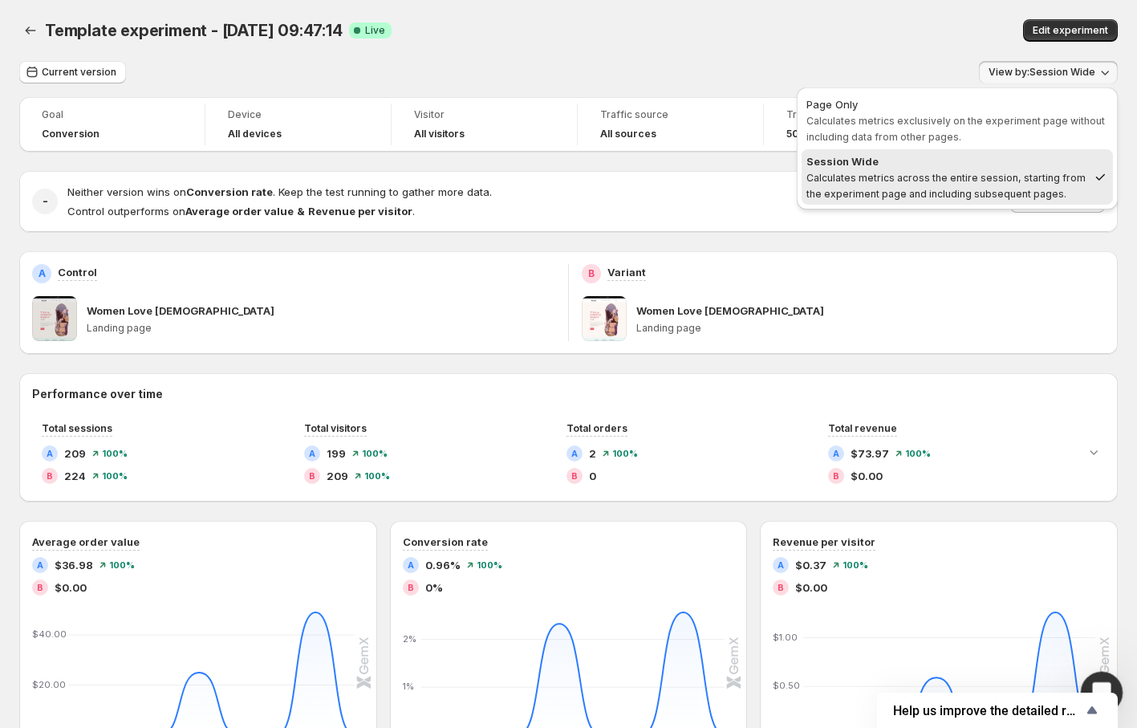
click at [1099, 678] on icon "Open Intercom Messenger" at bounding box center [1100, 690] width 26 height 26
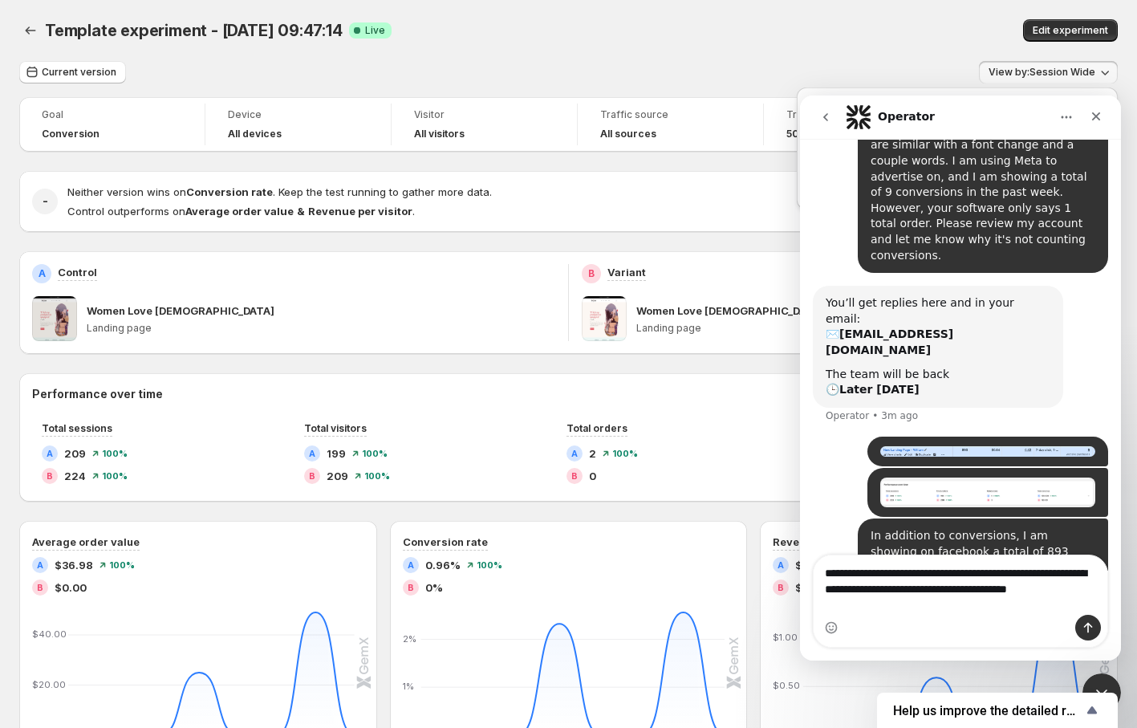
scroll to position [252, 0]
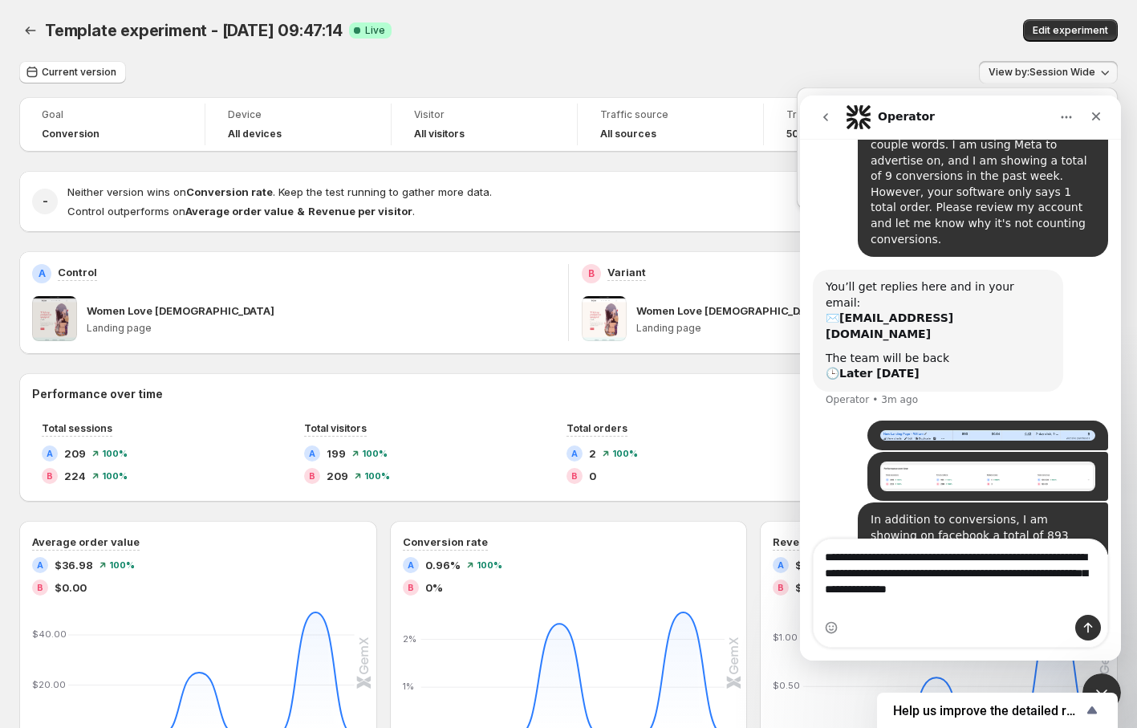
type textarea "**********"
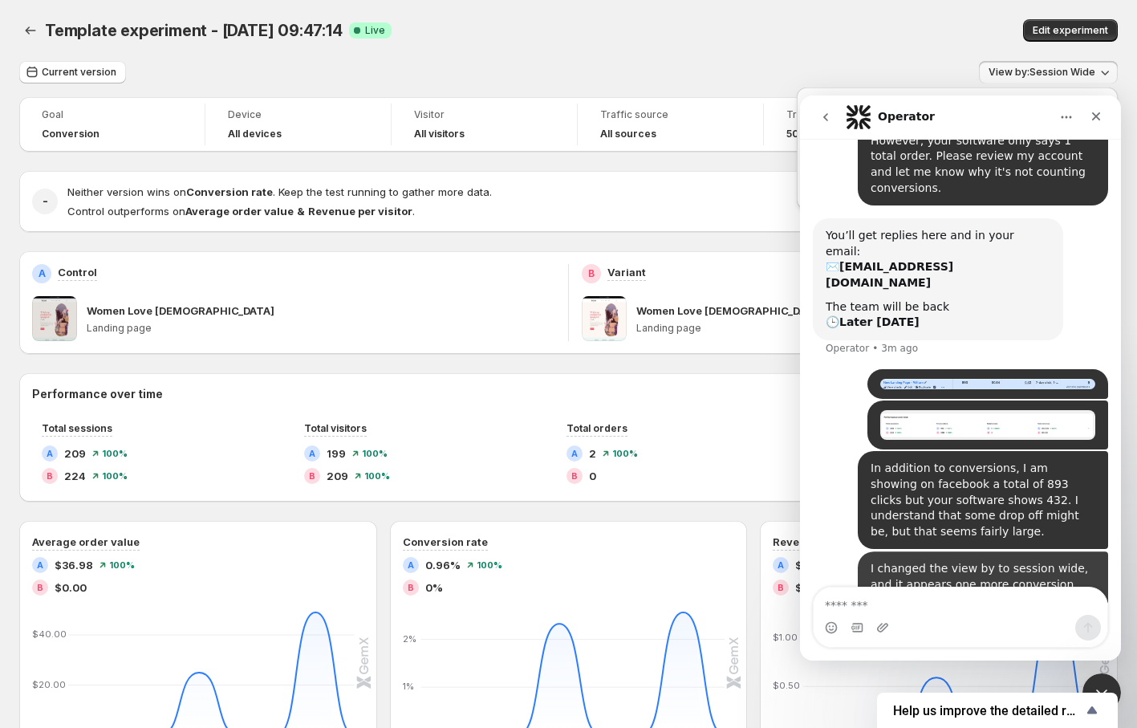
scroll to position [304, 0]
click at [881, 618] on div "Intercom messenger" at bounding box center [882, 628] width 13 height 26
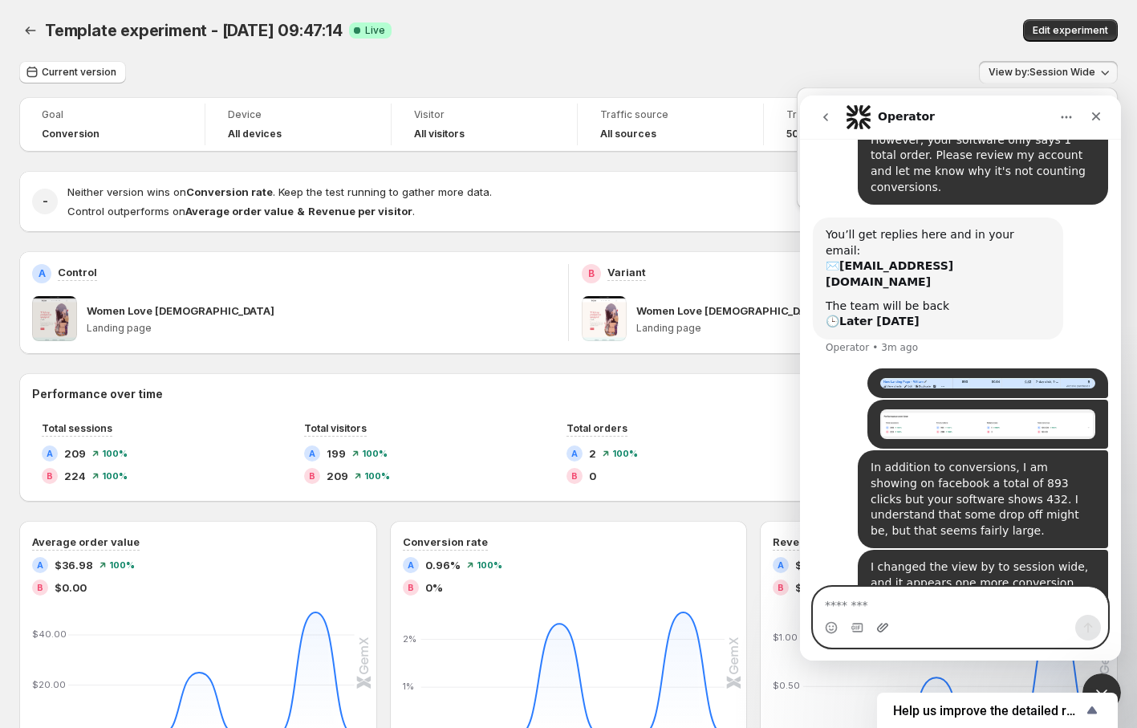
click at [882, 624] on icon "Upload attachment" at bounding box center [882, 627] width 13 height 13
